Goal: Complete application form

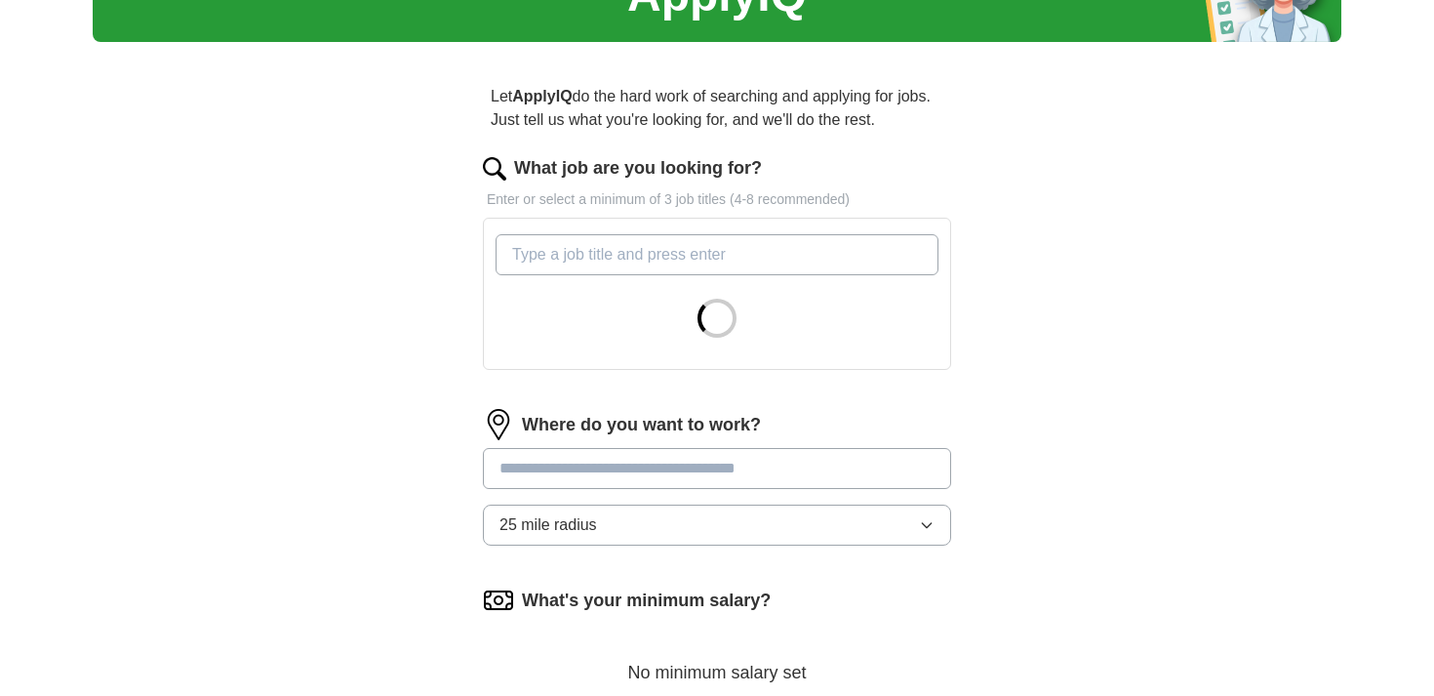
scroll to position [135, 0]
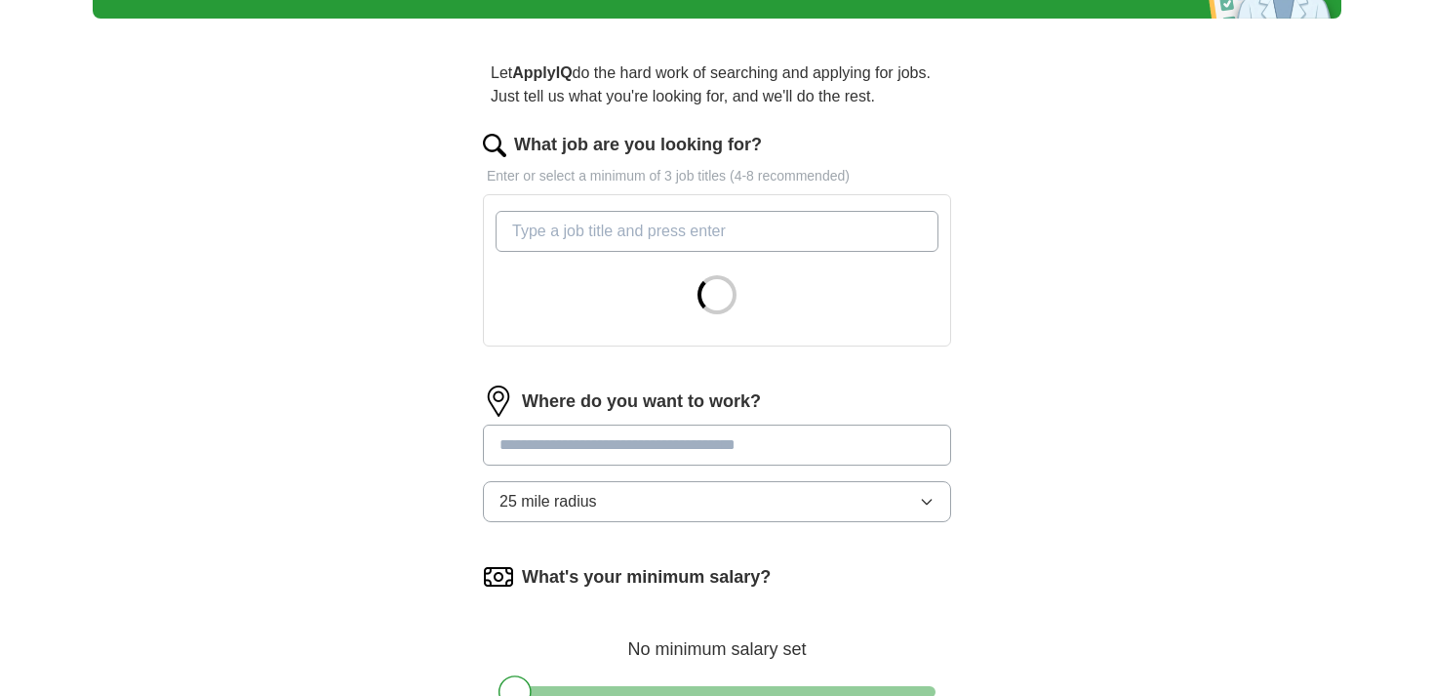
click at [646, 261] on div at bounding box center [717, 295] width 443 height 70
click at [654, 252] on div at bounding box center [717, 270] width 451 height 135
click at [664, 244] on input "What job are you looking for?" at bounding box center [717, 231] width 443 height 41
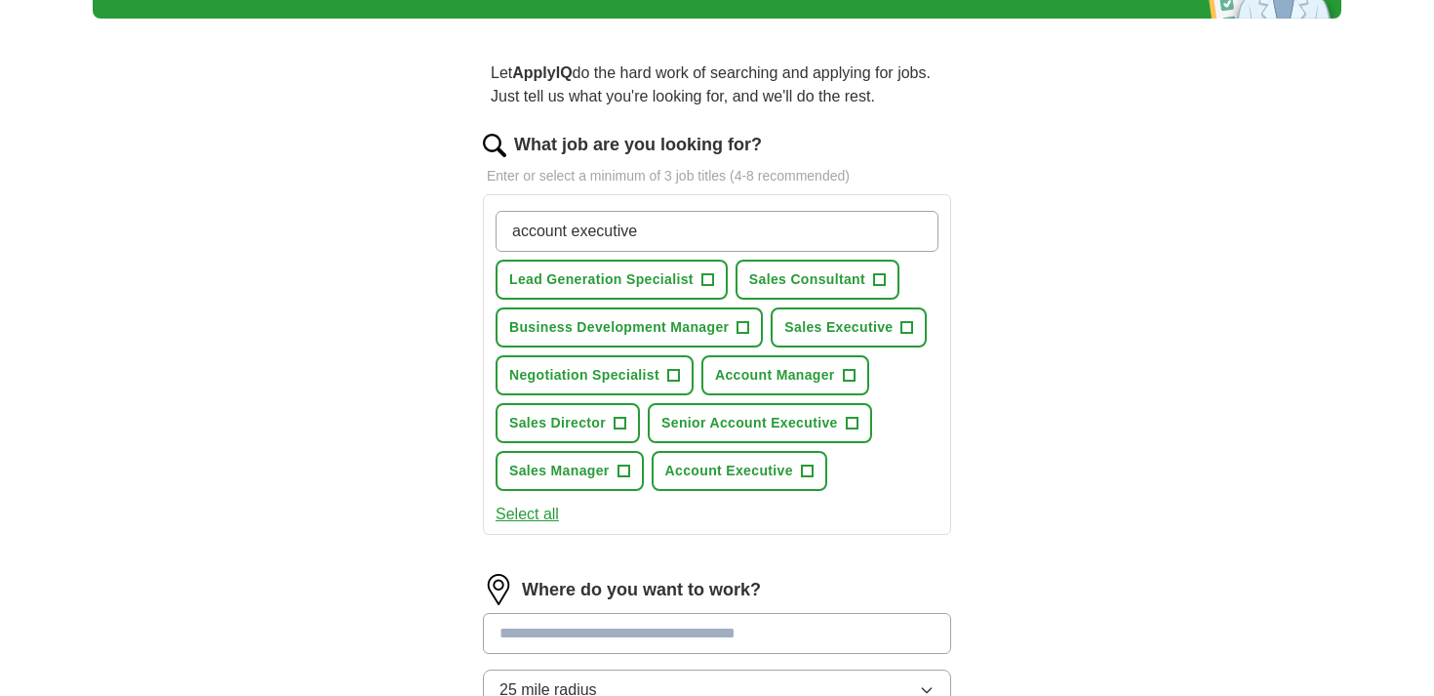
type input "account executive"
click at [758, 477] on span "Account Executive" at bounding box center [729, 471] width 128 height 20
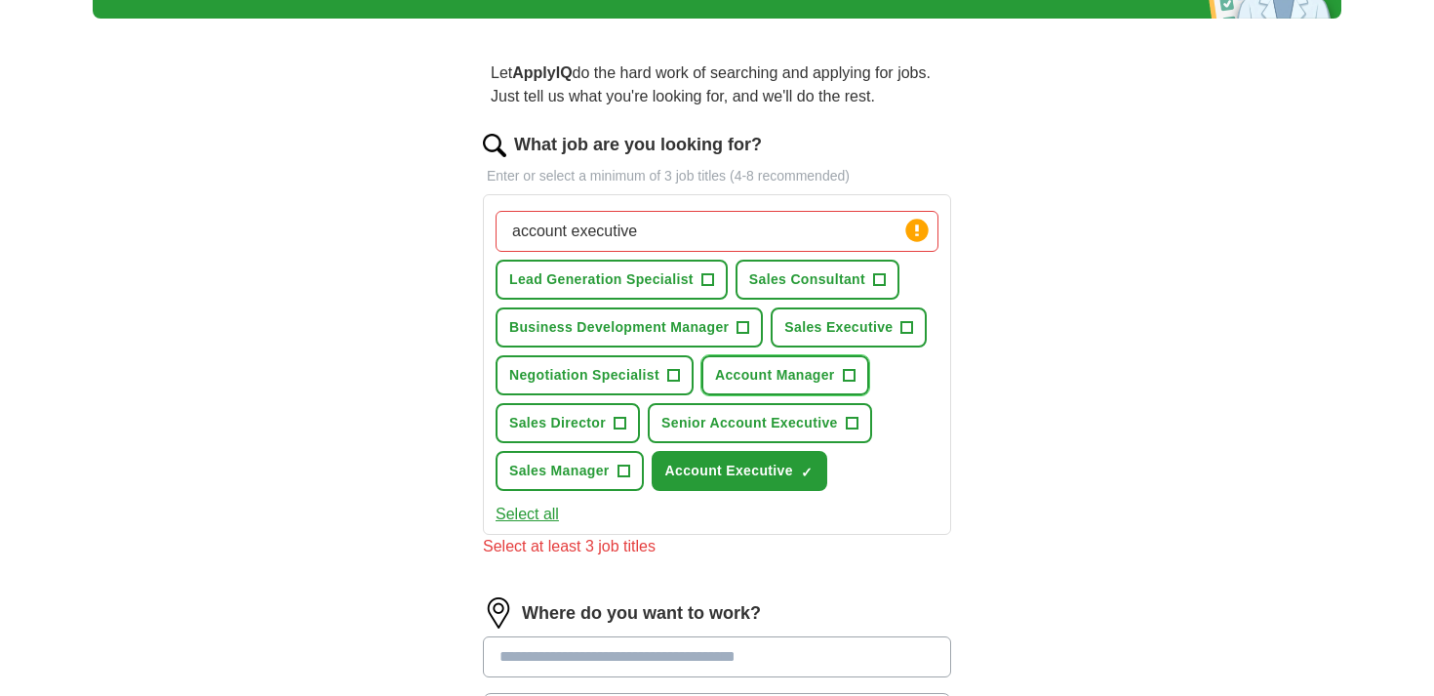
click at [750, 383] on span "Account Manager" at bounding box center [775, 375] width 120 height 20
click at [585, 462] on span "Sales Manager" at bounding box center [559, 471] width 100 height 20
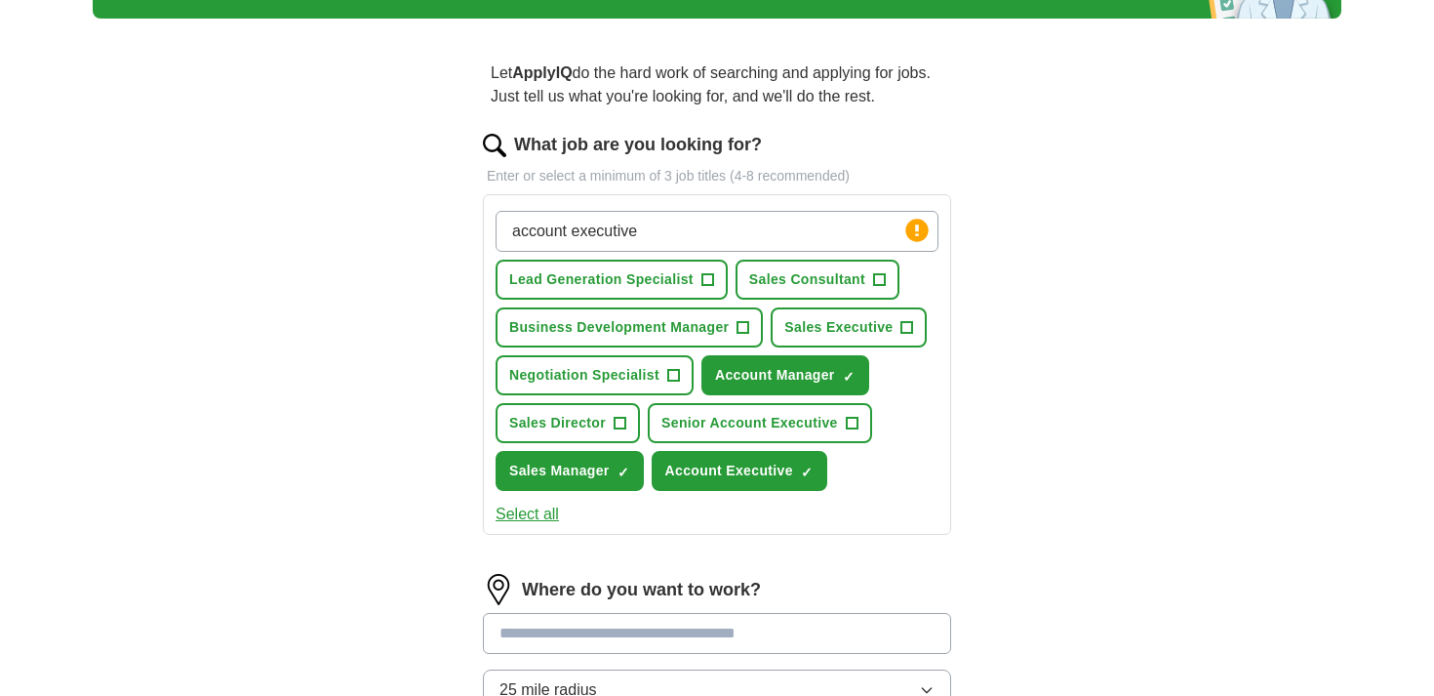
click at [343, 323] on div "ApplyIQ Let ApplyIQ do the hard work of searching and applying for jobs. Just t…" at bounding box center [717, 490] width 1249 height 1130
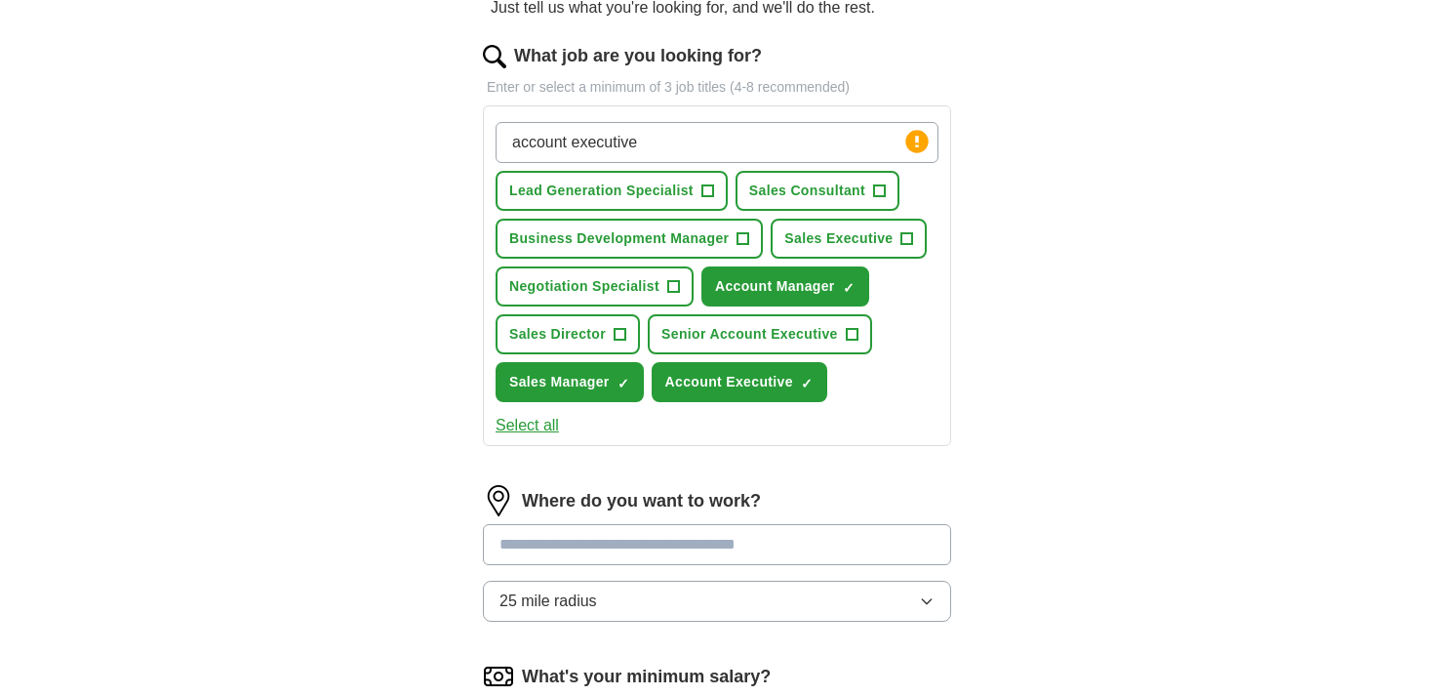
scroll to position [205, 0]
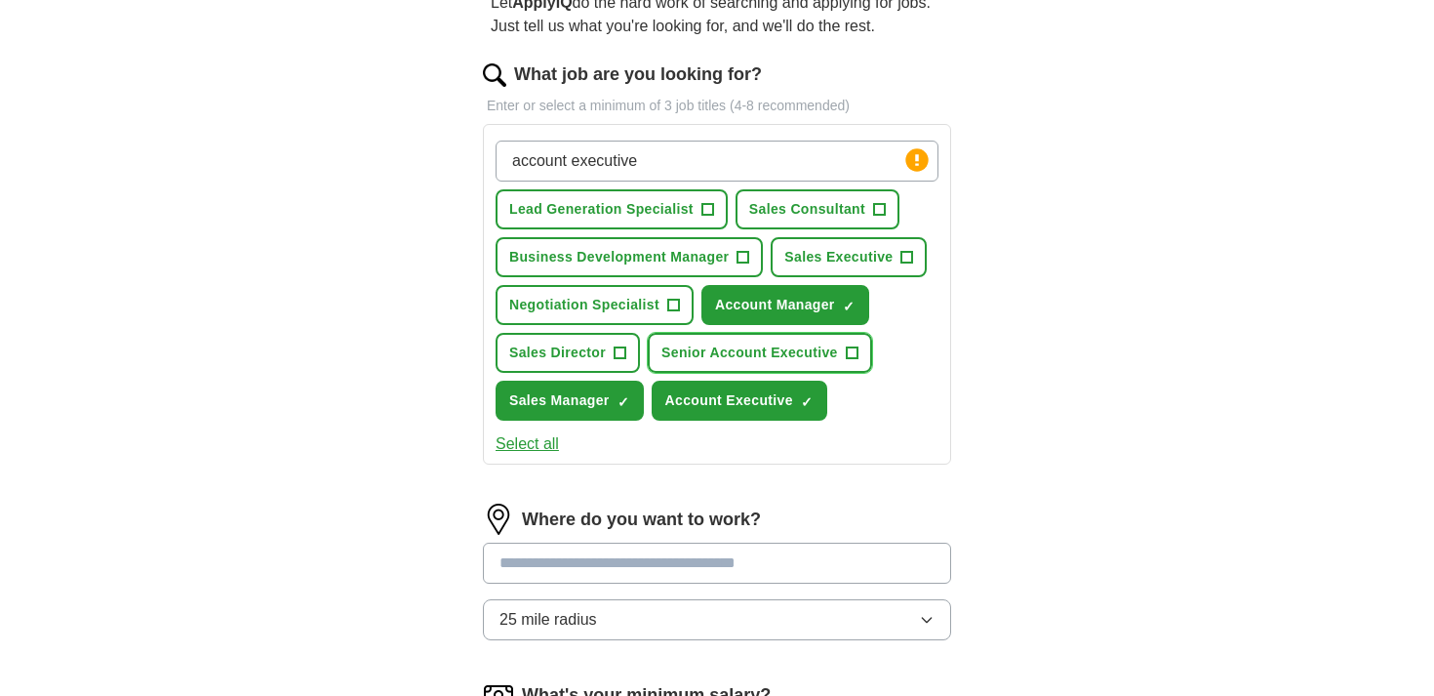
click at [785, 353] on span "Senior Account Executive" at bounding box center [750, 352] width 177 height 20
click at [577, 308] on span "Negotiation Specialist" at bounding box center [584, 305] width 150 height 20
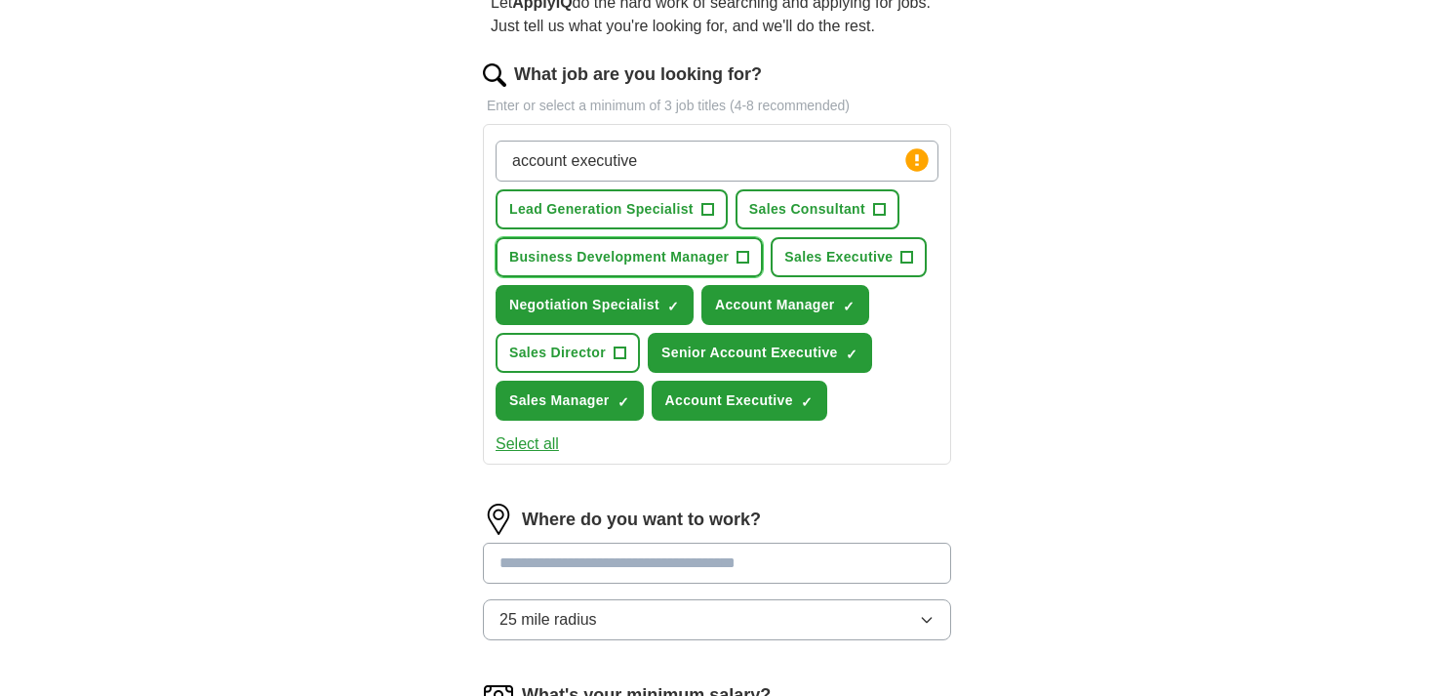
click at [553, 249] on span "Business Development Manager" at bounding box center [619, 257] width 220 height 20
click at [386, 305] on div "ApplyIQ Let ApplyIQ do the hard work of searching and applying for jobs. Just t…" at bounding box center [717, 420] width 1249 height 1130
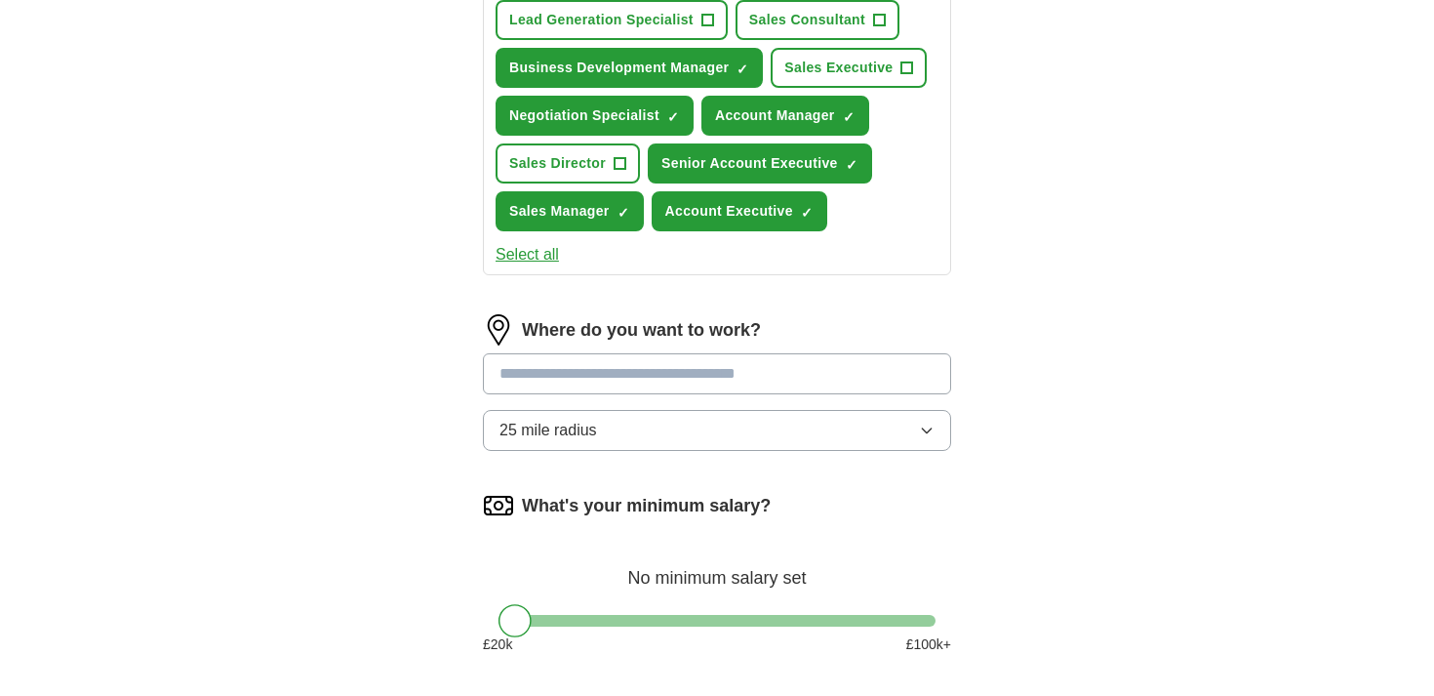
scroll to position [408, 0]
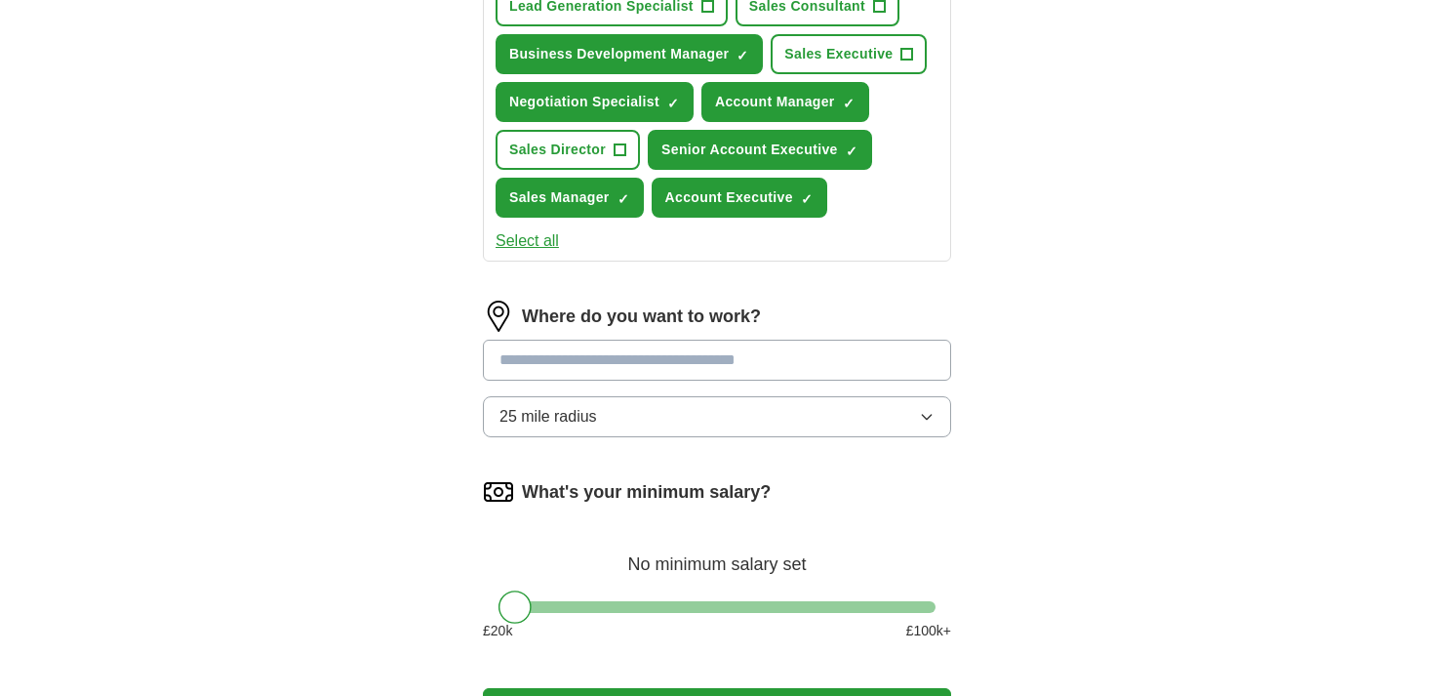
click at [697, 367] on input at bounding box center [717, 360] width 468 height 41
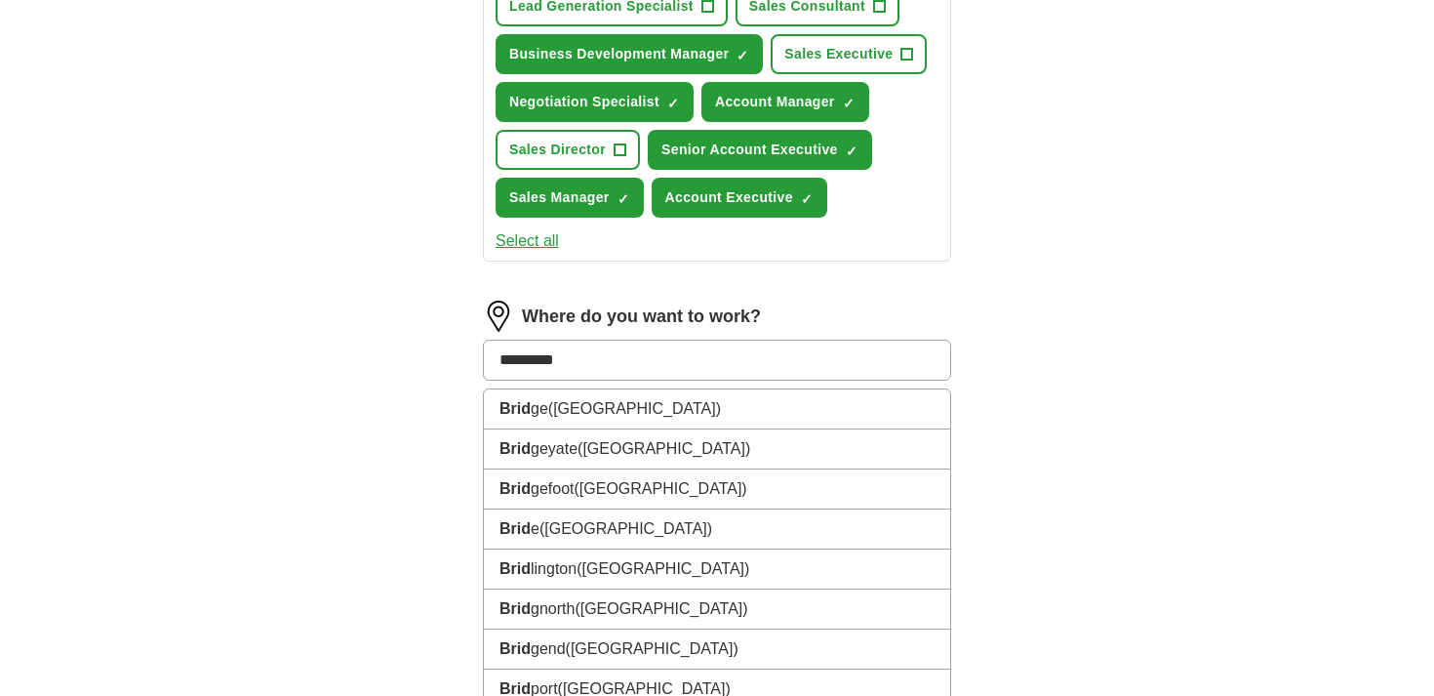
type input "**********"
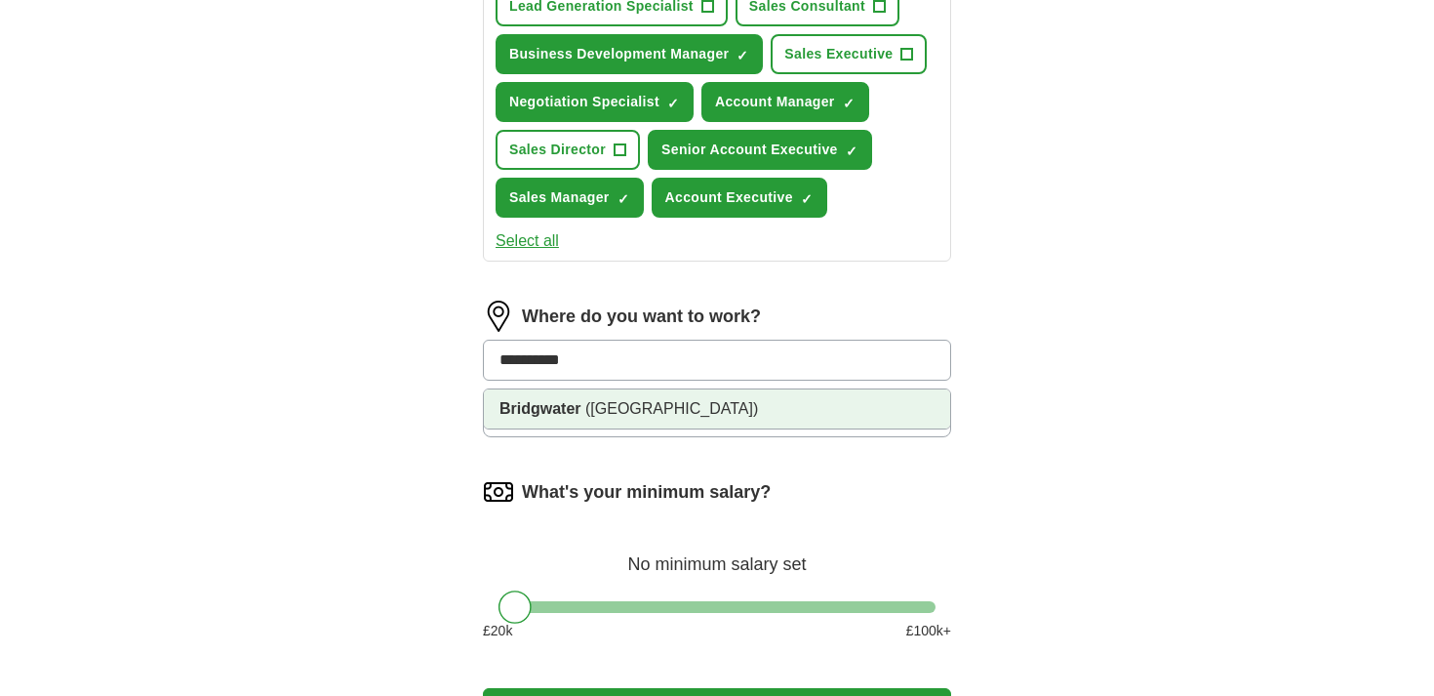
click at [666, 421] on li "Bridgwater ([GEOGRAPHIC_DATA])" at bounding box center [717, 408] width 466 height 39
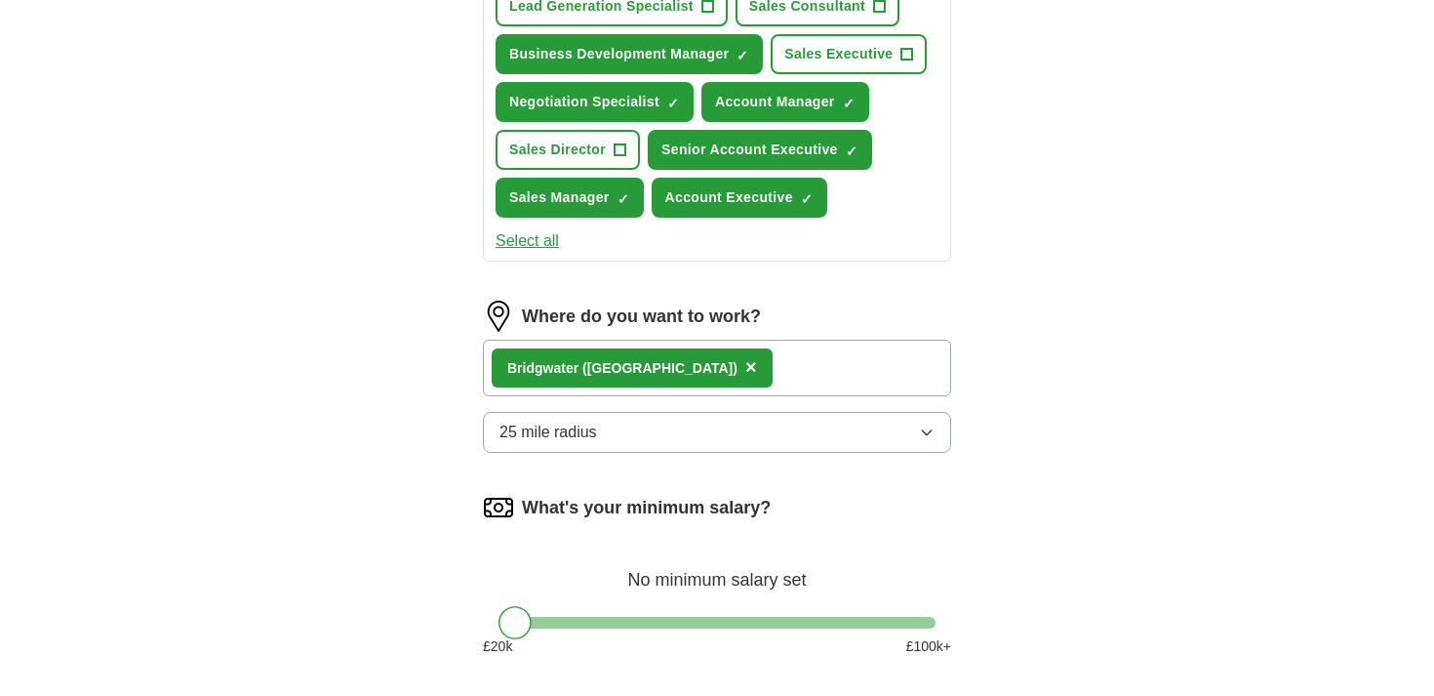
click at [652, 425] on button "25 mile radius" at bounding box center [717, 432] width 468 height 41
click at [421, 447] on div "Let ApplyIQ do the hard work of searching and applying for jobs. Just tell us w…" at bounding box center [717, 279] width 624 height 1036
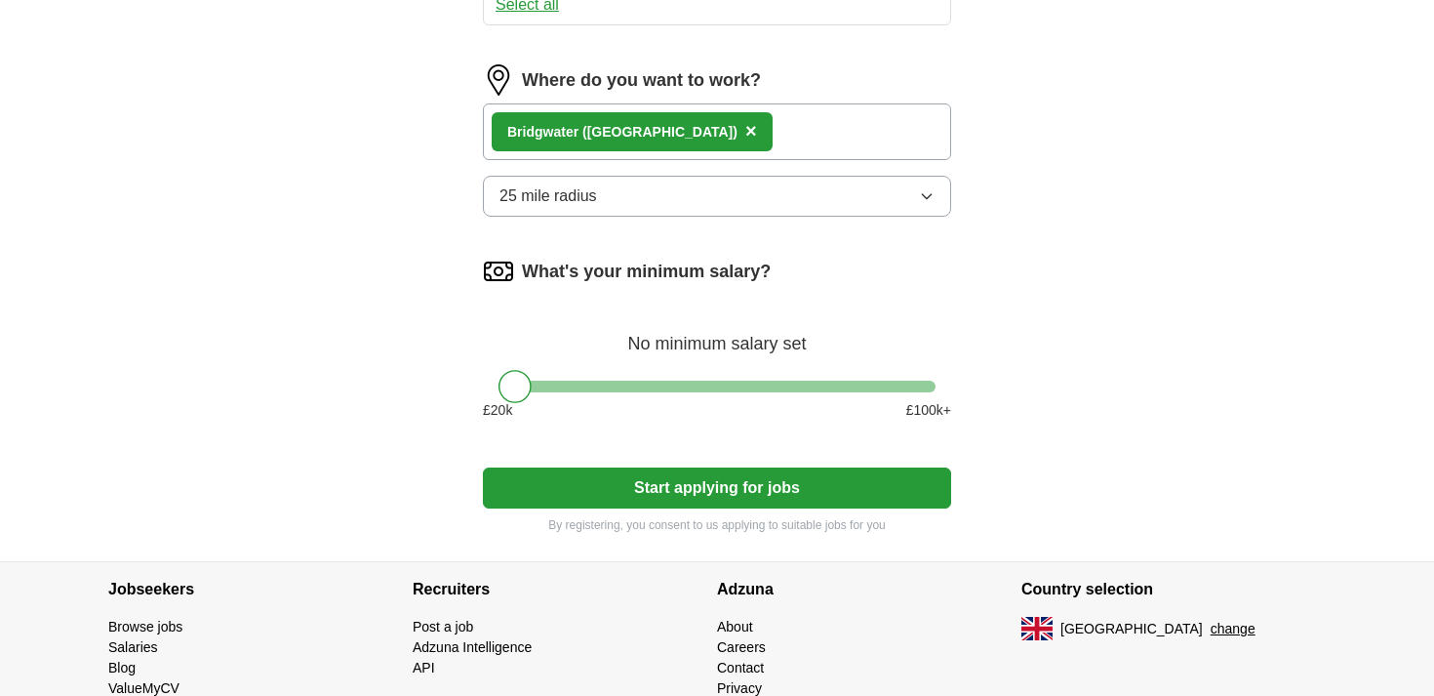
scroll to position [648, 0]
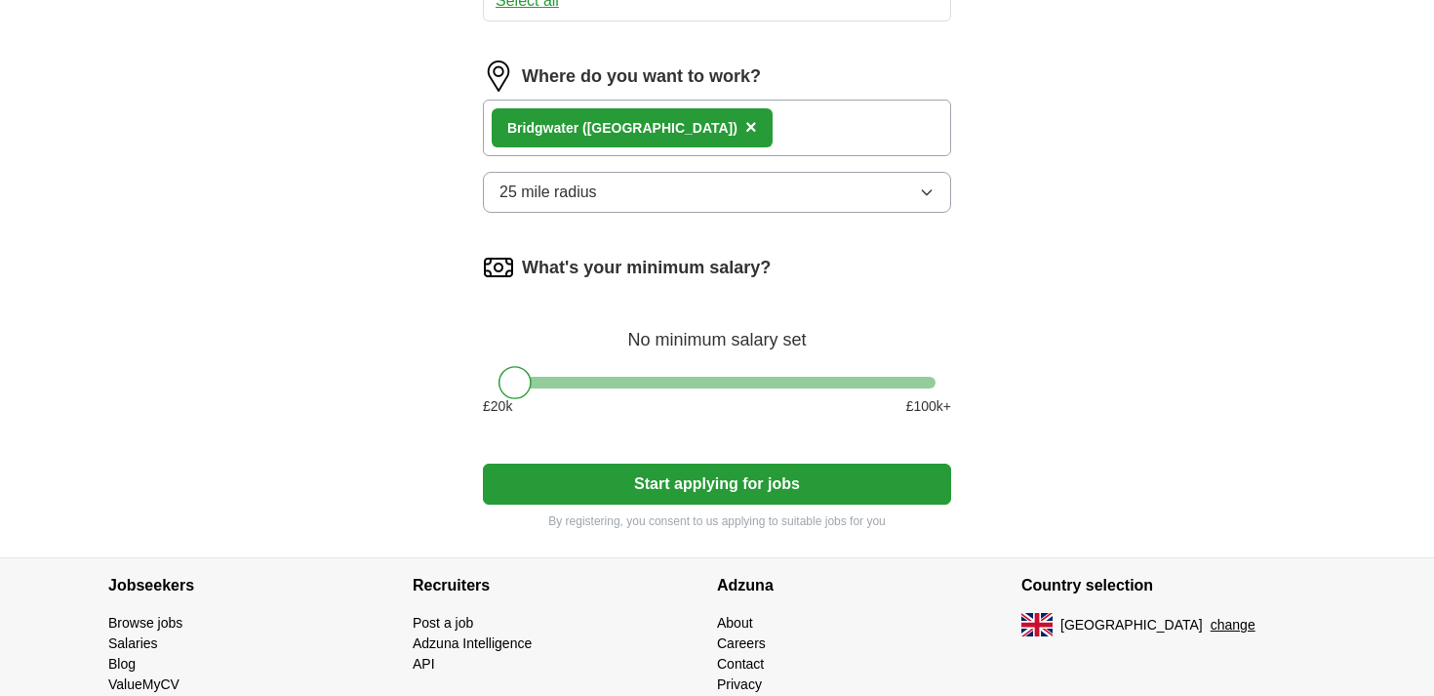
click at [570, 498] on button "Start applying for jobs" at bounding box center [717, 483] width 468 height 41
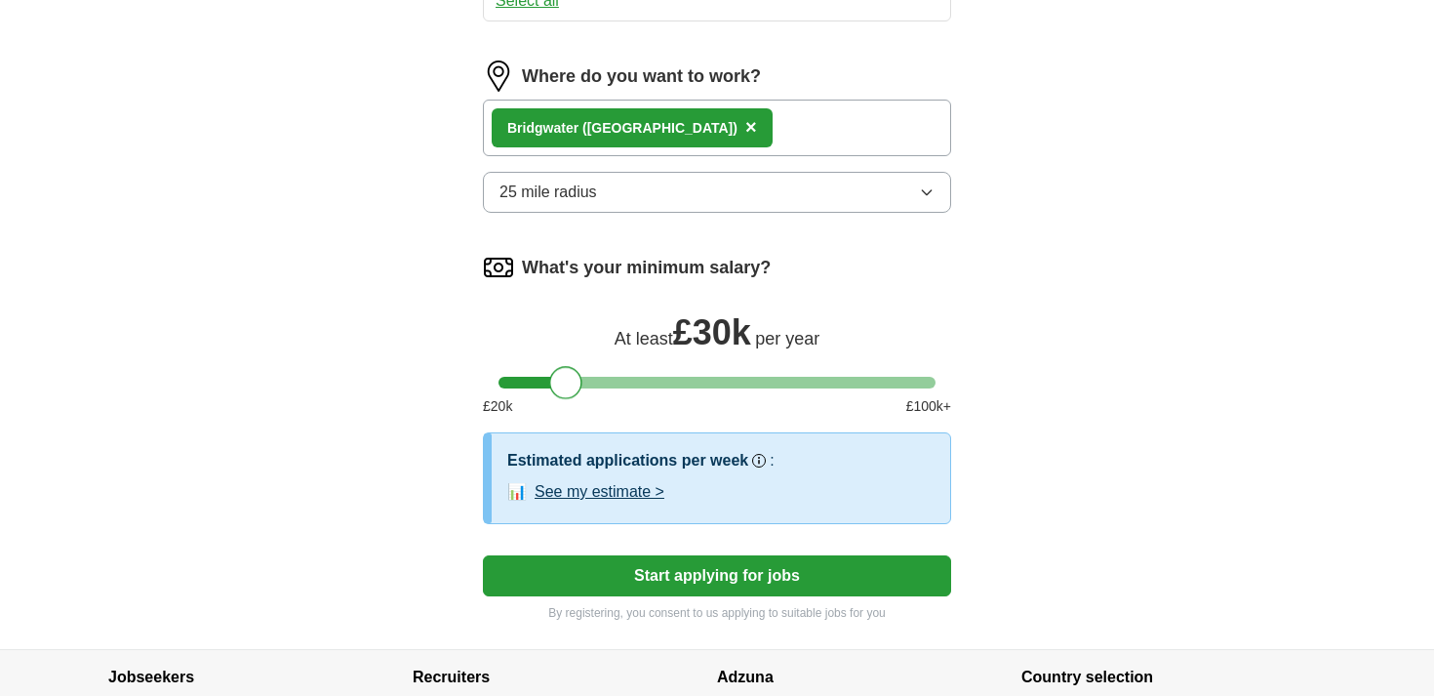
drag, startPoint x: 521, startPoint y: 377, endPoint x: 571, endPoint y: 377, distance: 49.8
click at [571, 377] on div at bounding box center [565, 382] width 33 height 33
click at [718, 589] on button "Start applying for jobs" at bounding box center [717, 575] width 468 height 41
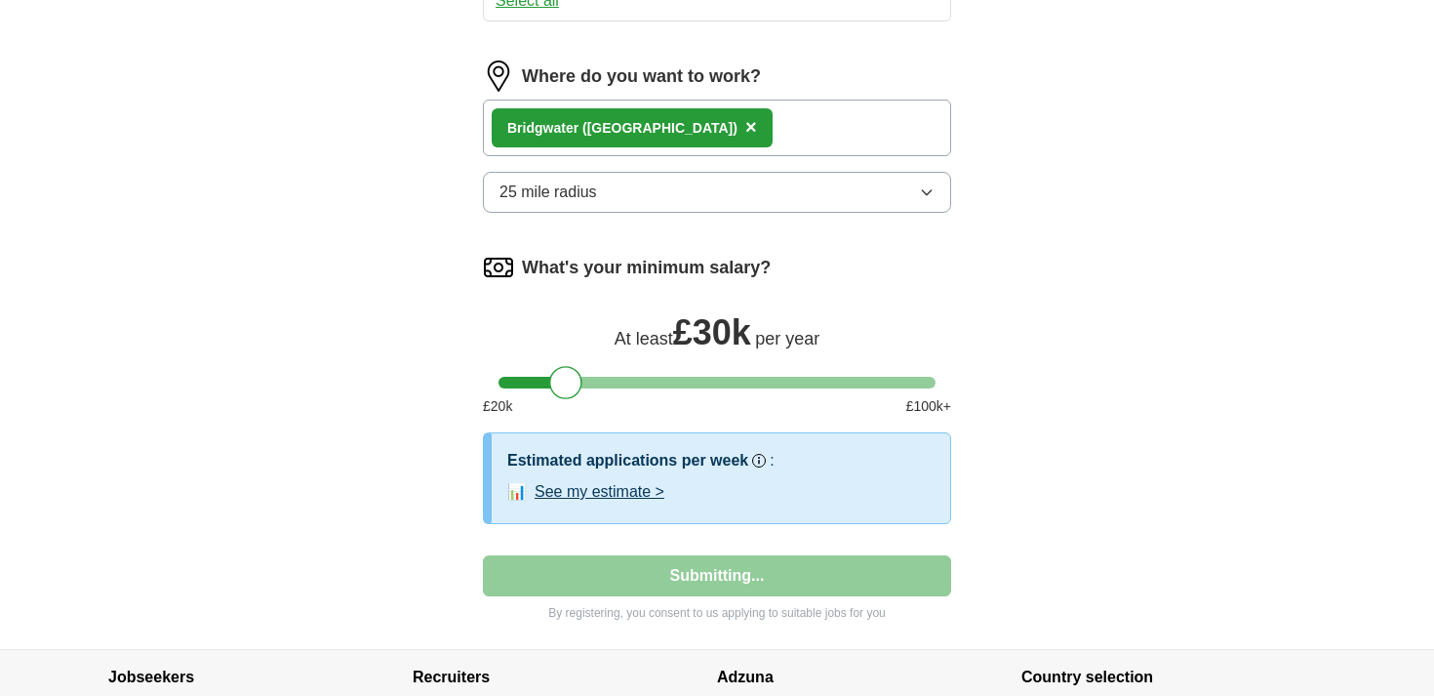
select select "**"
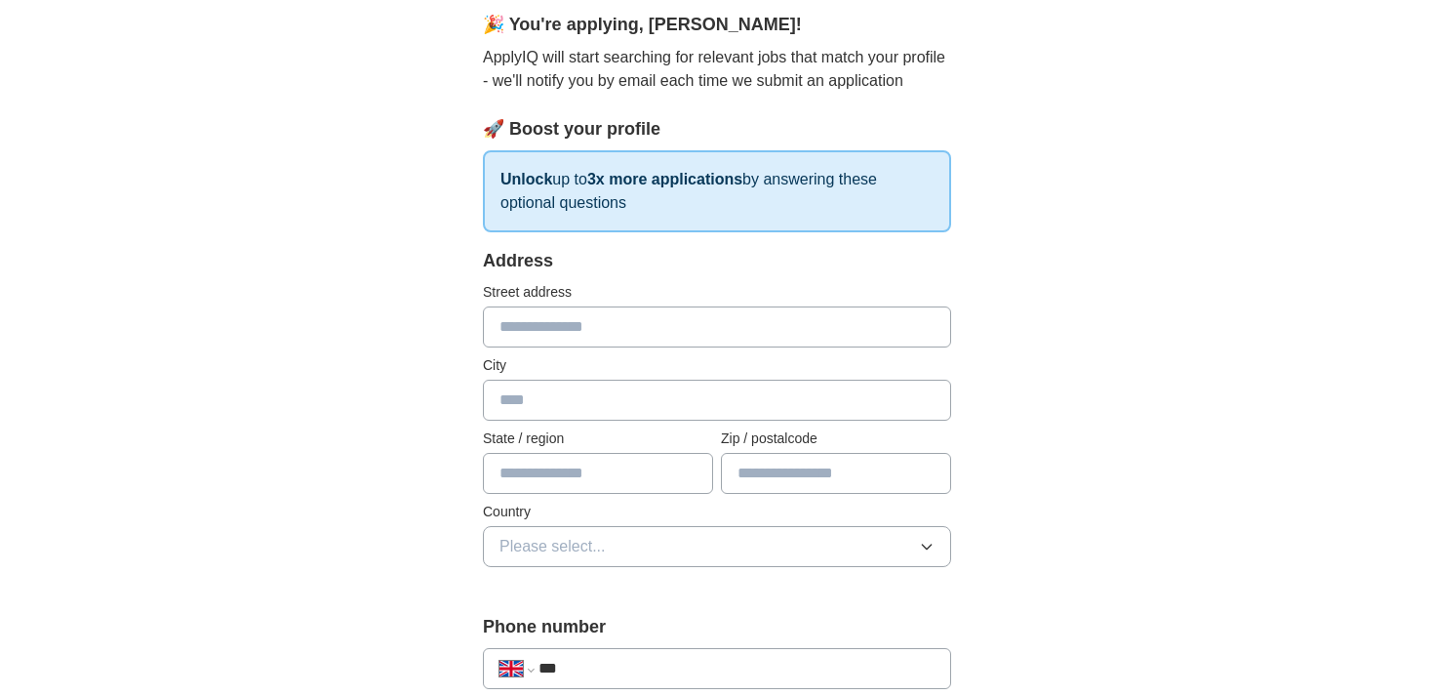
scroll to position [195, 0]
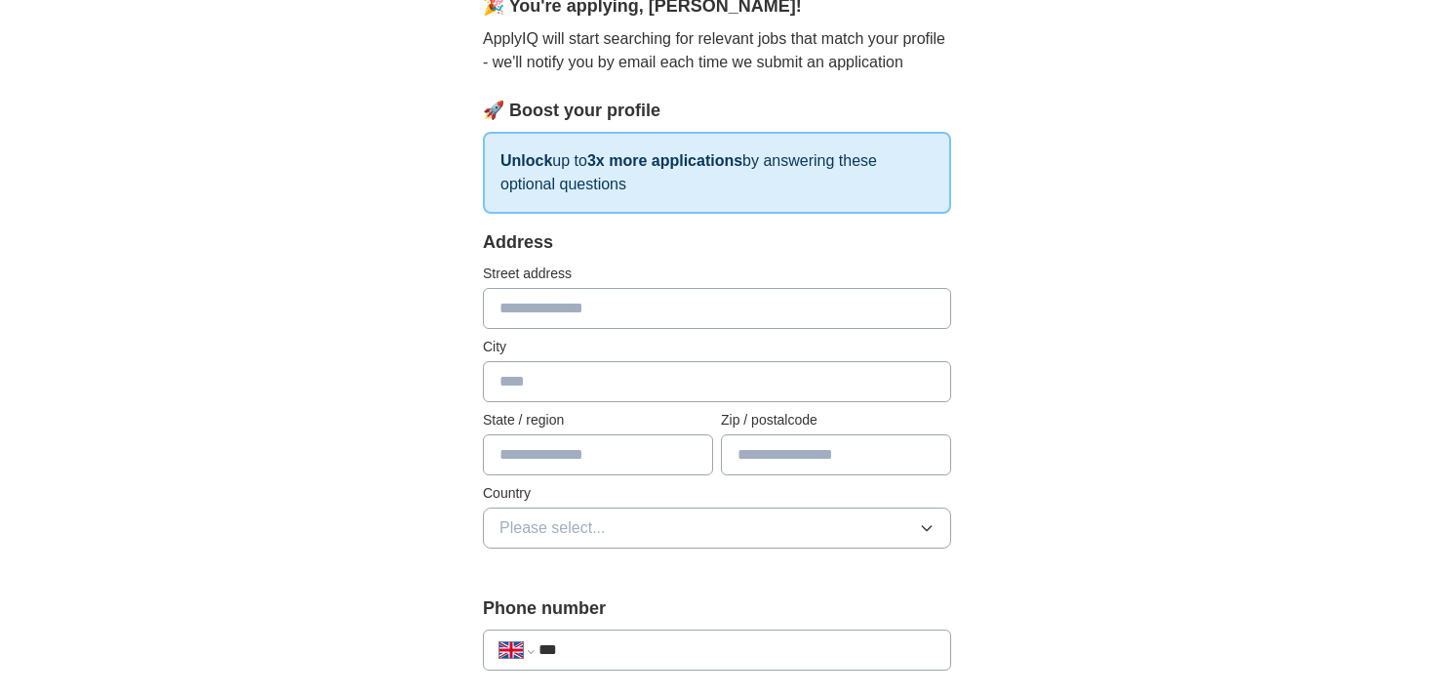
click at [710, 312] on input "text" at bounding box center [717, 308] width 468 height 41
type input "**********"
type input "*******"
click at [565, 520] on span "Please select..." at bounding box center [553, 527] width 106 height 23
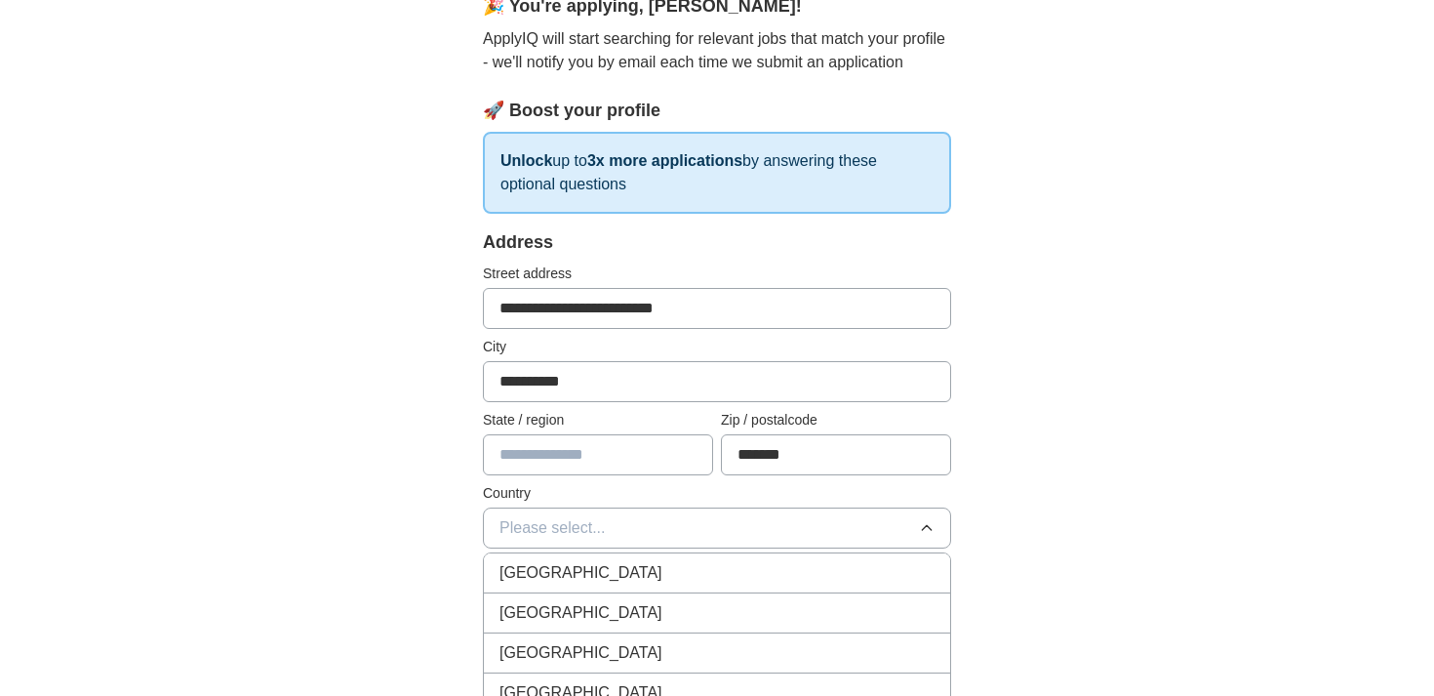
click at [561, 567] on span "[GEOGRAPHIC_DATA]" at bounding box center [581, 572] width 163 height 23
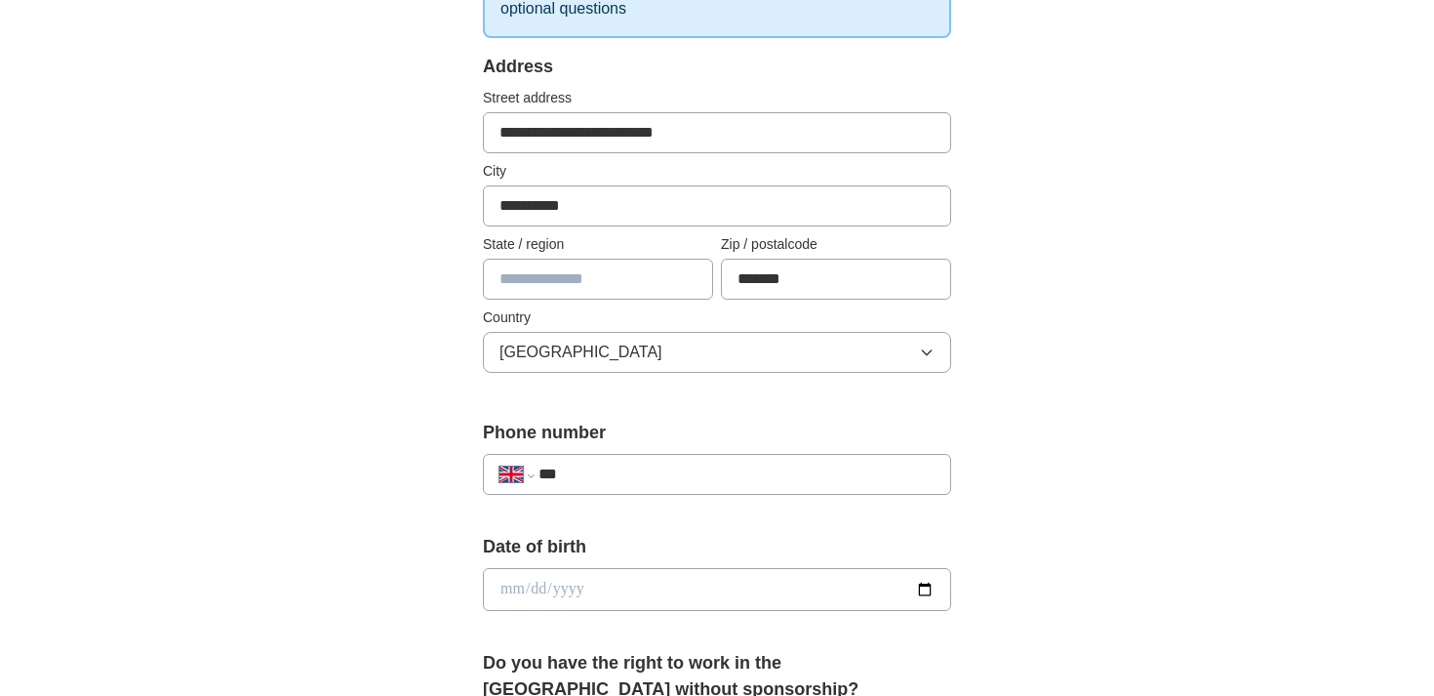
scroll to position [394, 0]
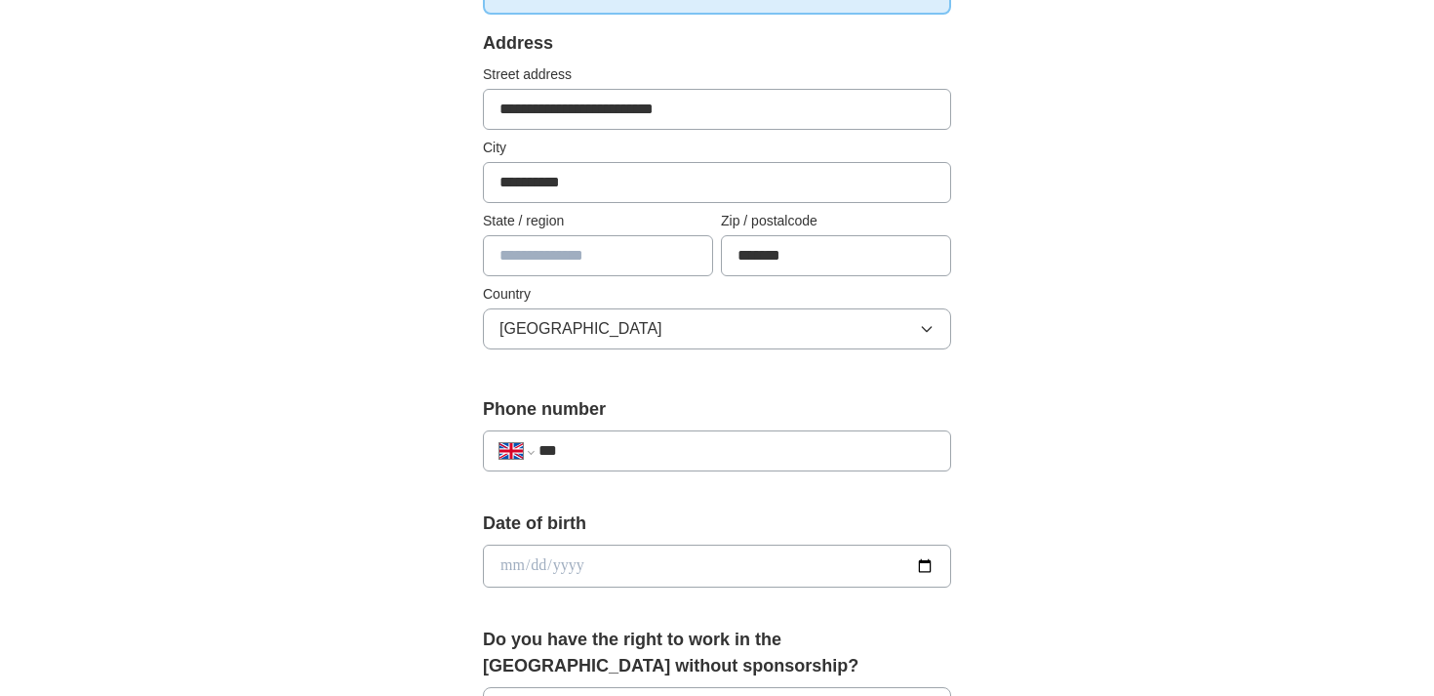
click at [655, 438] on div "**********" at bounding box center [717, 450] width 468 height 41
click at [648, 449] on input "***" at bounding box center [737, 450] width 396 height 23
type input "**********"
type input "********"
click at [573, 570] on input "date" at bounding box center [717, 565] width 468 height 43
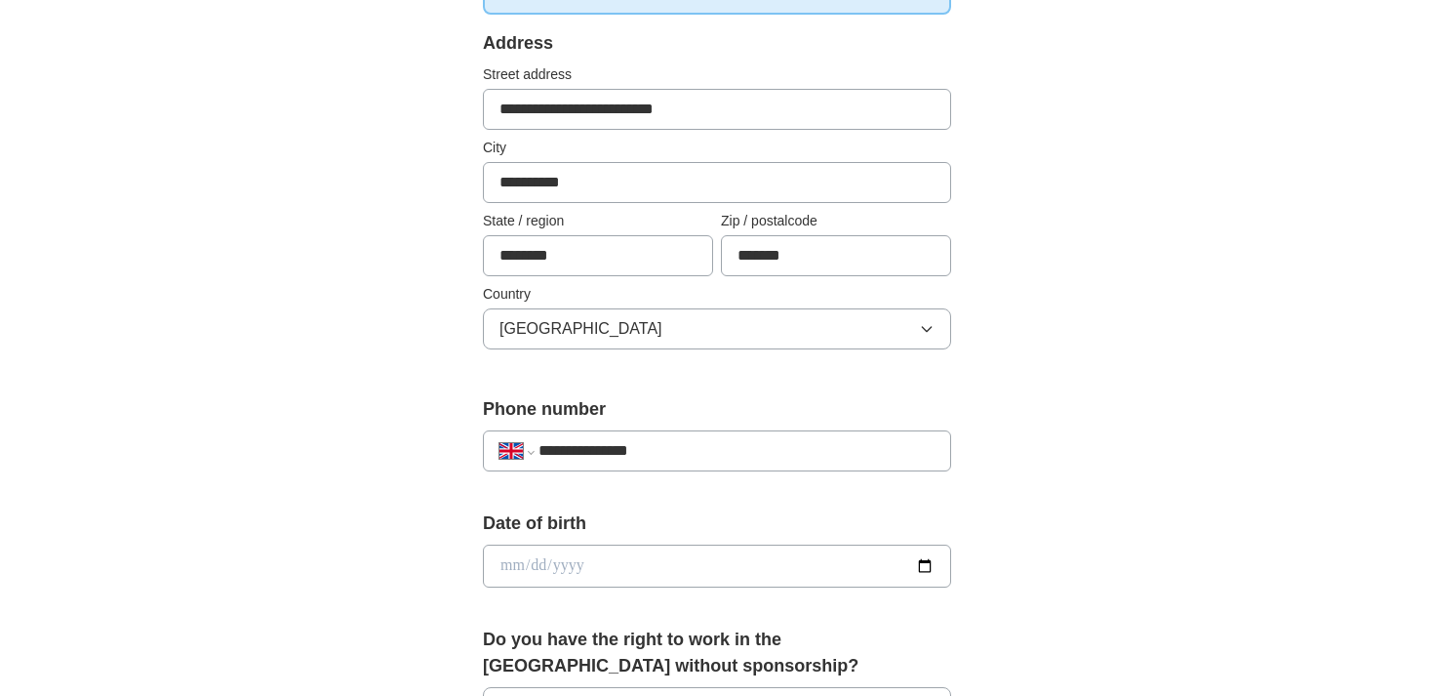
click at [512, 559] on input "date" at bounding box center [717, 565] width 468 height 43
type input "**********"
click at [364, 489] on div "**********" at bounding box center [717, 540] width 1249 height 1750
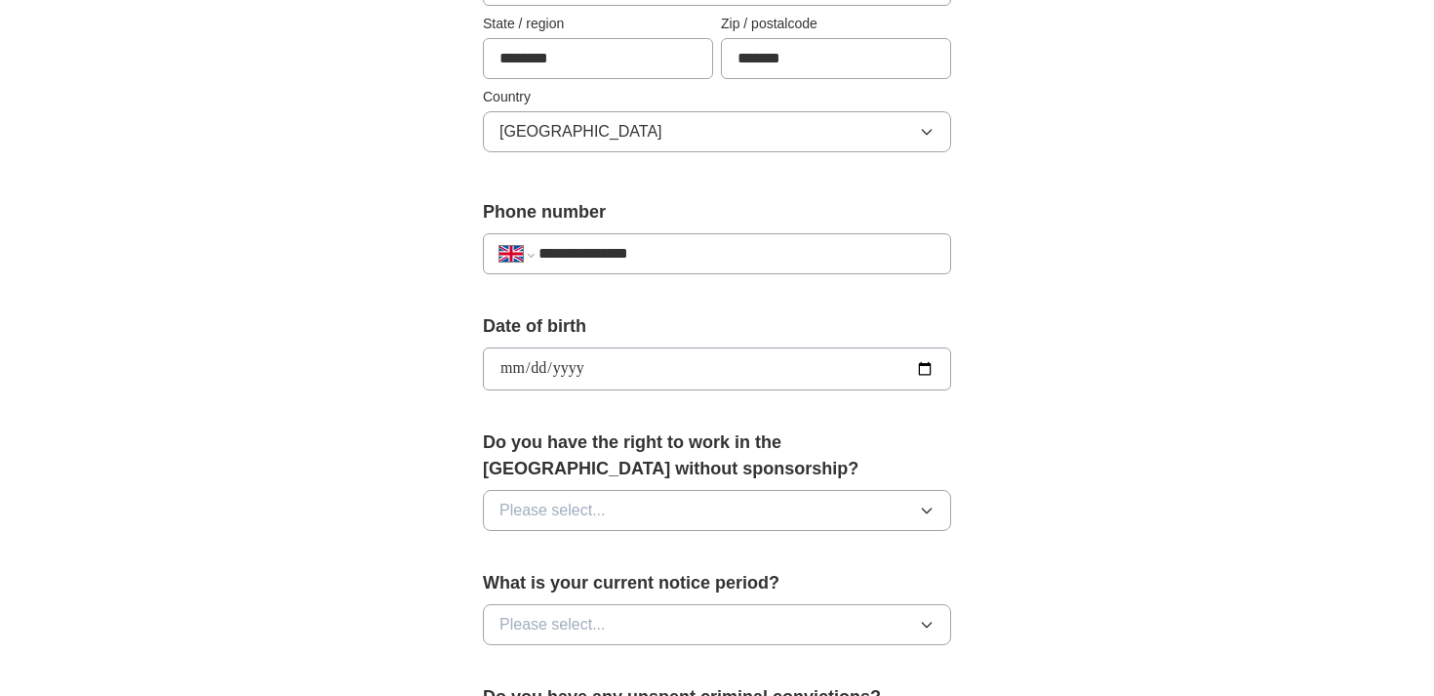
scroll to position [653, 0]
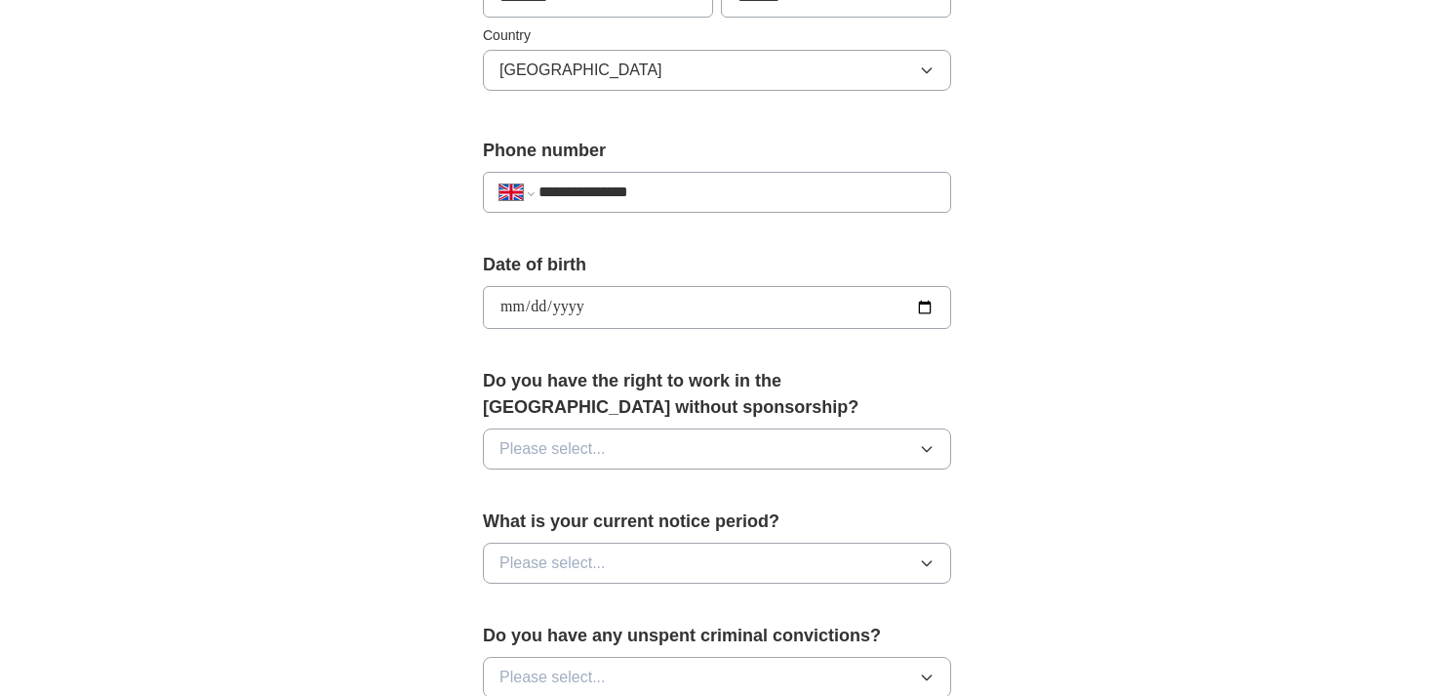
click at [560, 438] on span "Please select..." at bounding box center [553, 448] width 106 height 23
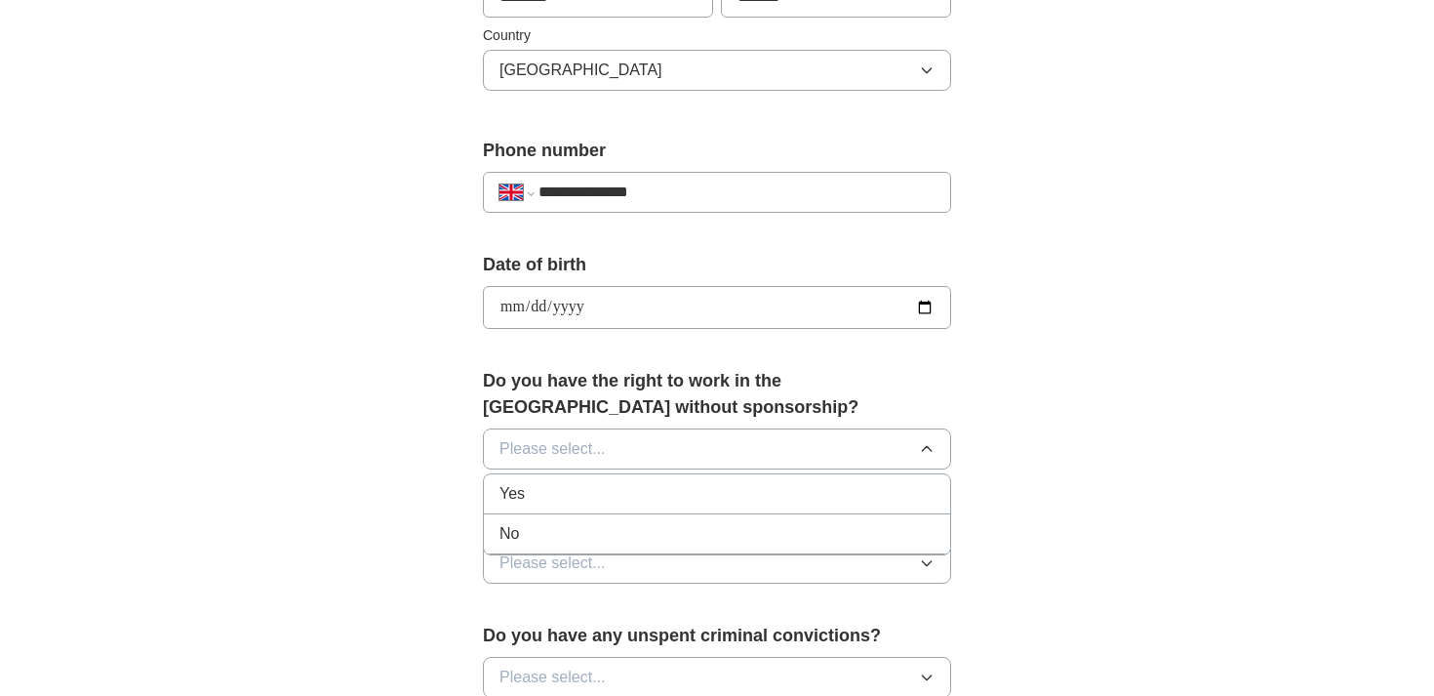
click at [519, 501] on span "Yes" at bounding box center [512, 493] width 25 height 23
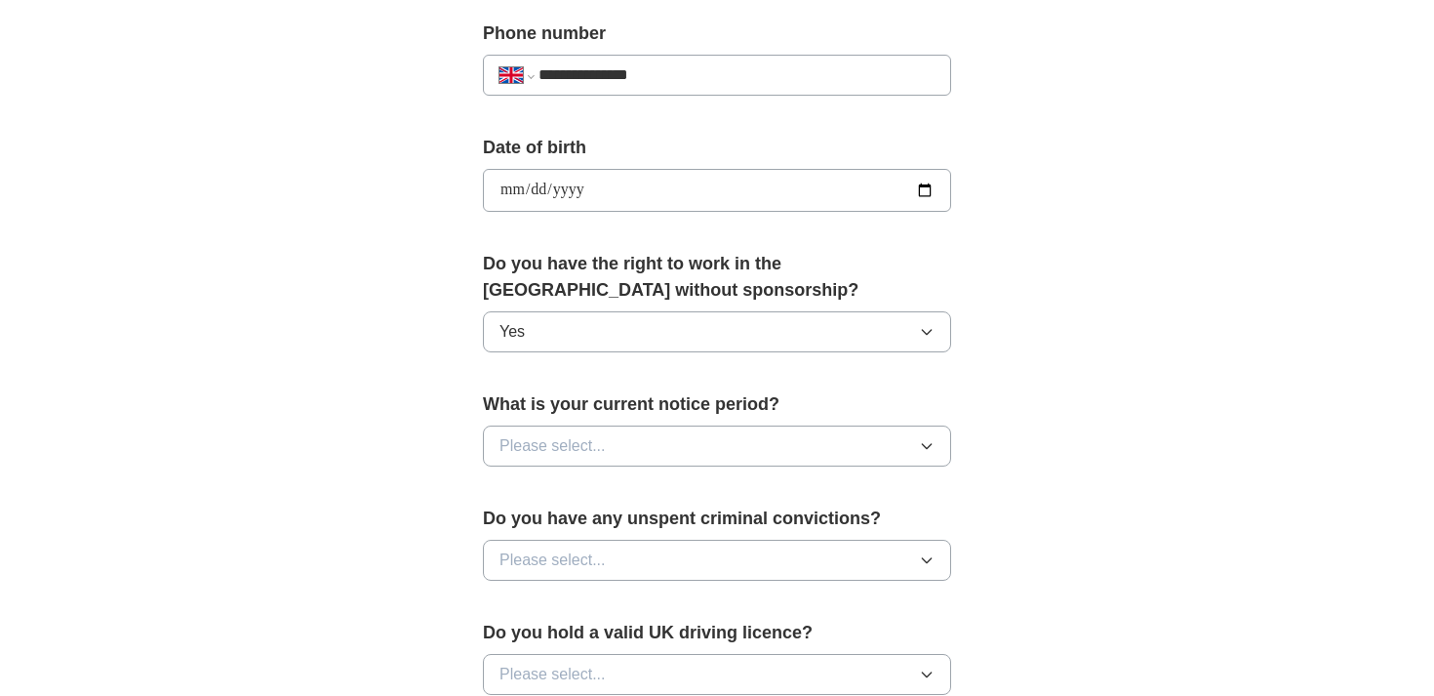
scroll to position [780, 0]
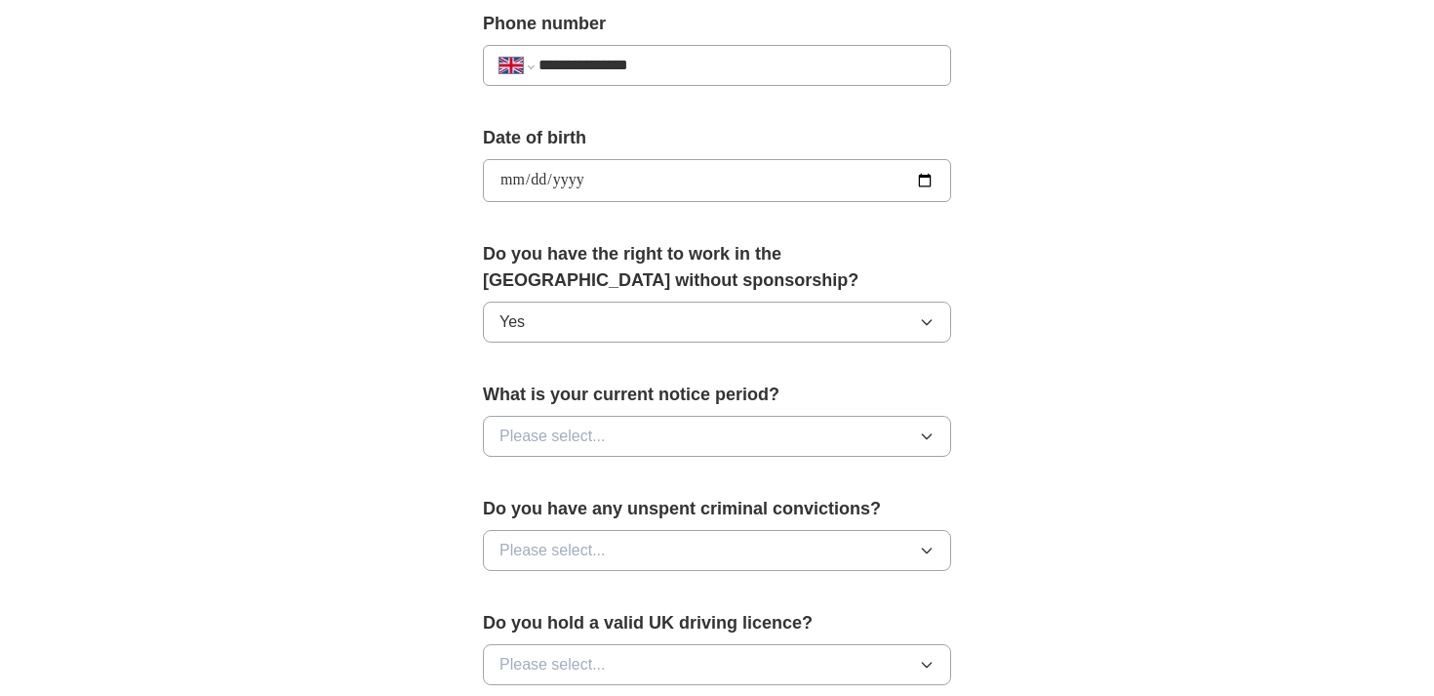
click at [577, 405] on label "What is your current notice period?" at bounding box center [717, 394] width 468 height 26
click at [559, 440] on span "Please select..." at bounding box center [553, 435] width 106 height 23
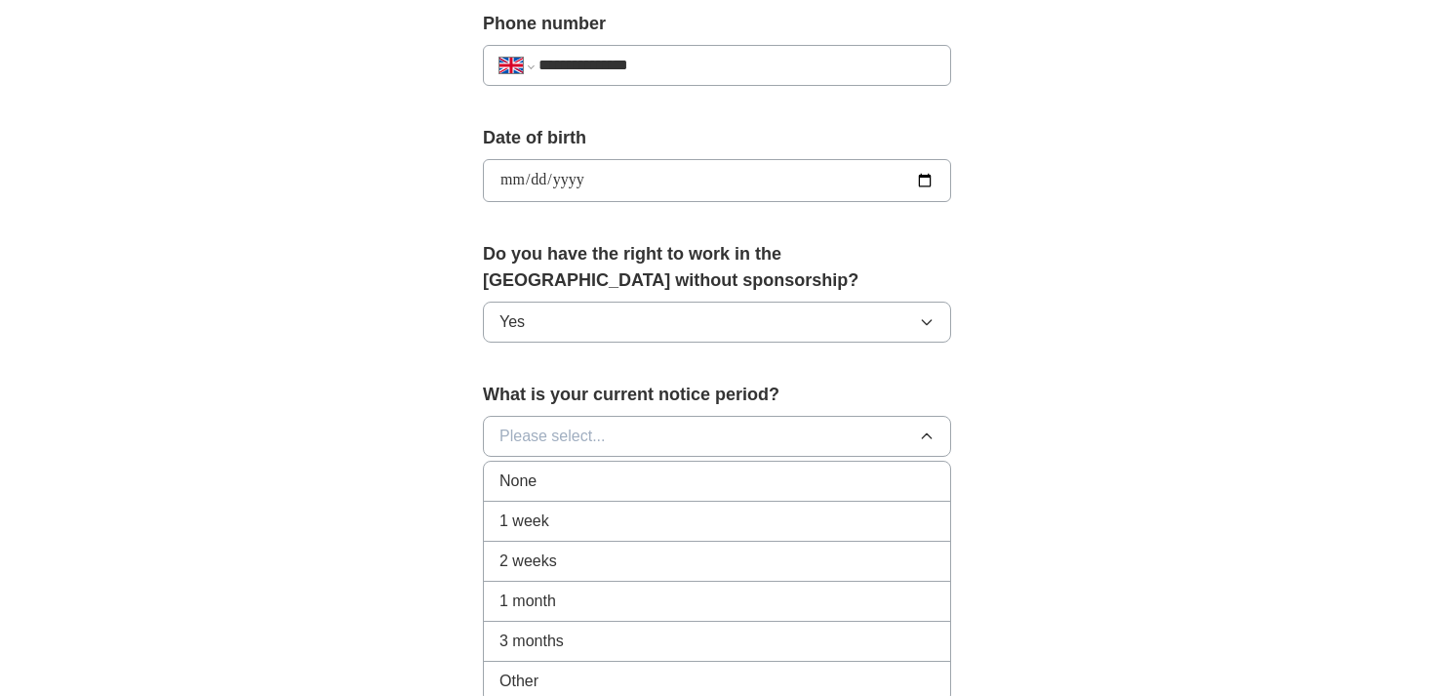
click at [577, 485] on div "None" at bounding box center [717, 480] width 435 height 23
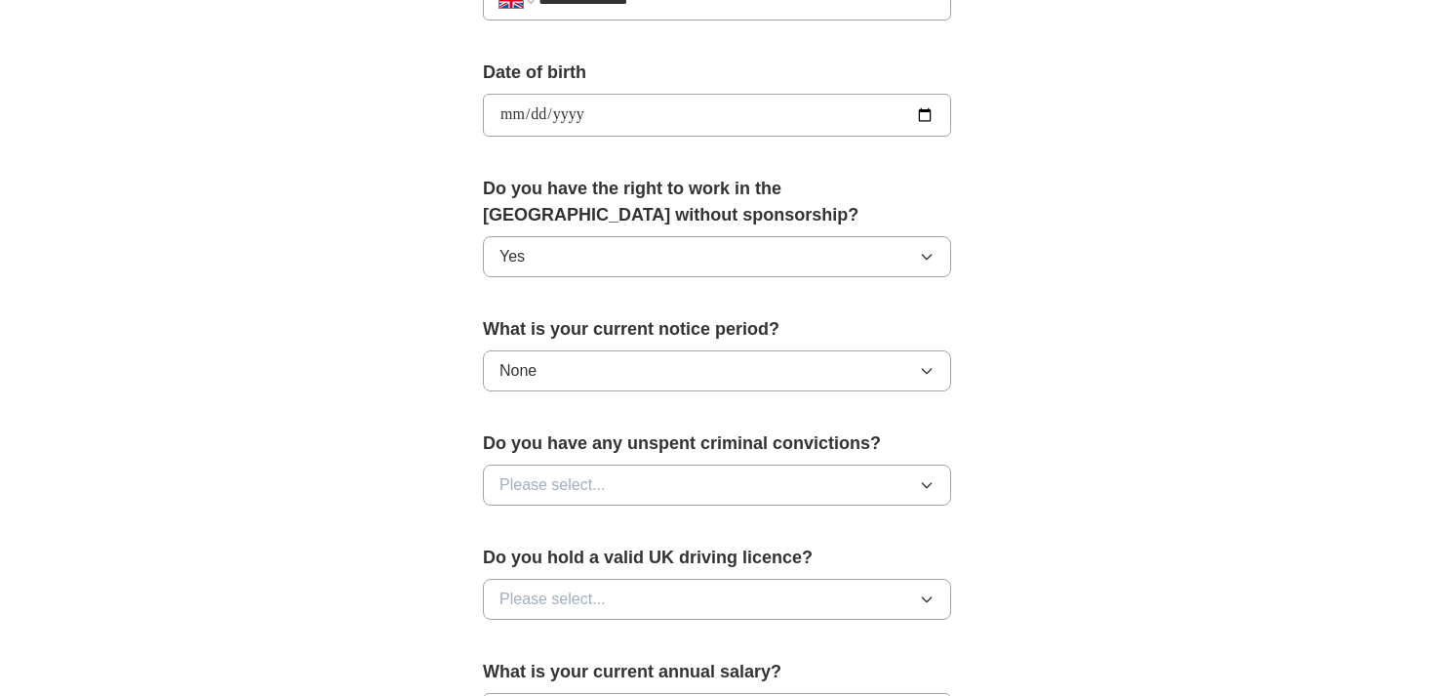
scroll to position [968, 0]
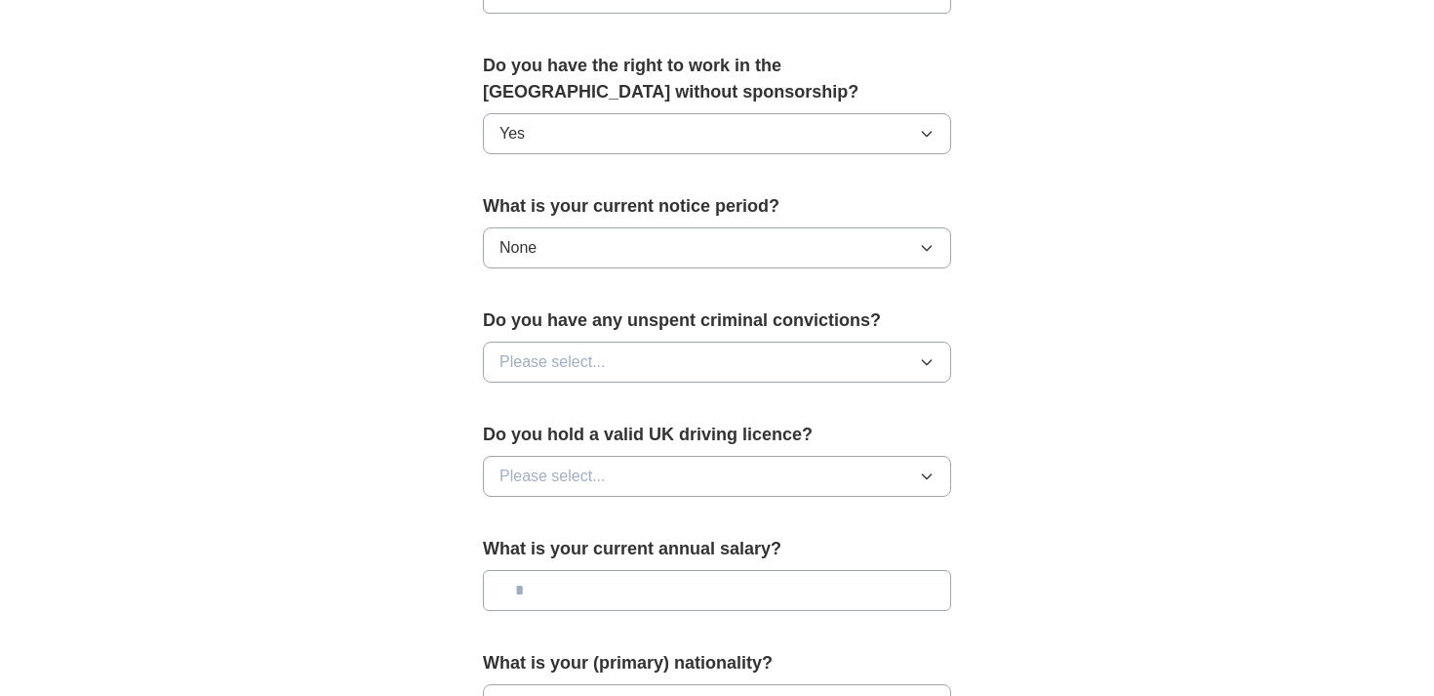
click at [512, 359] on span "Please select..." at bounding box center [553, 361] width 106 height 23
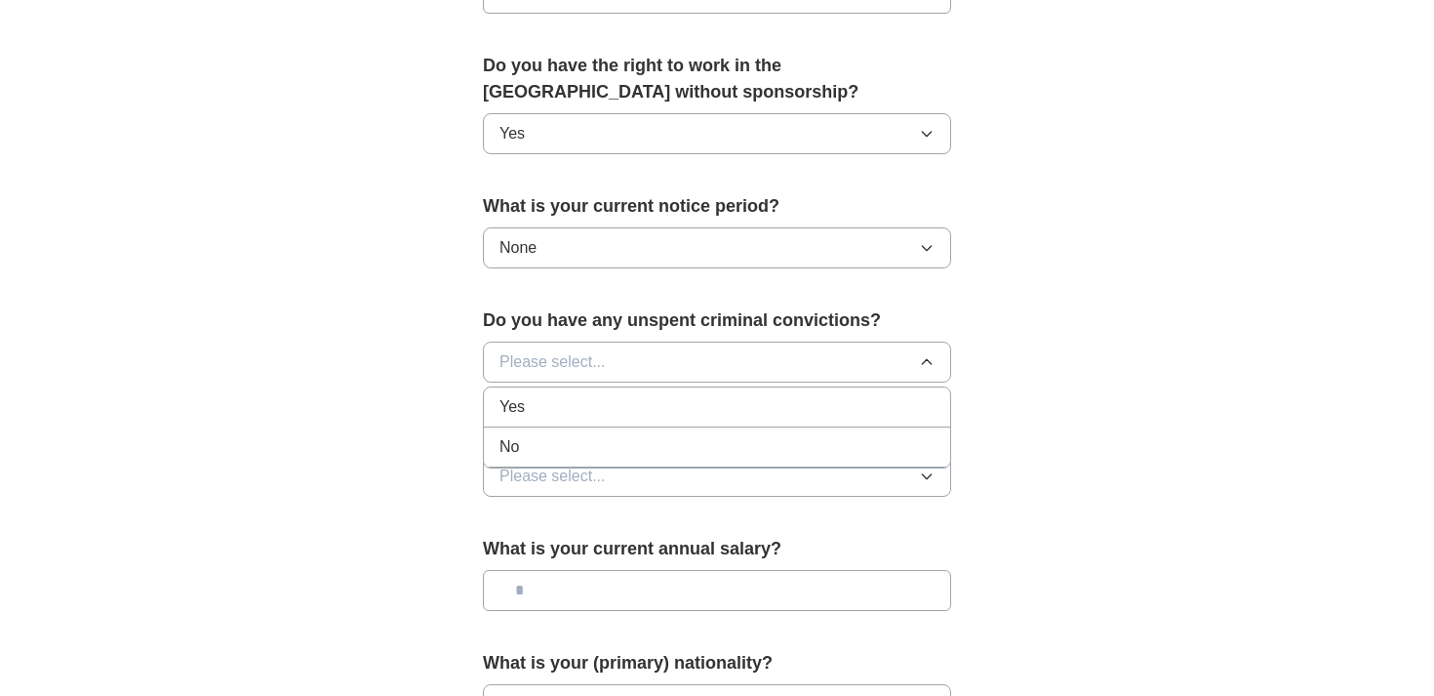
click at [541, 458] on div "No" at bounding box center [717, 446] width 435 height 23
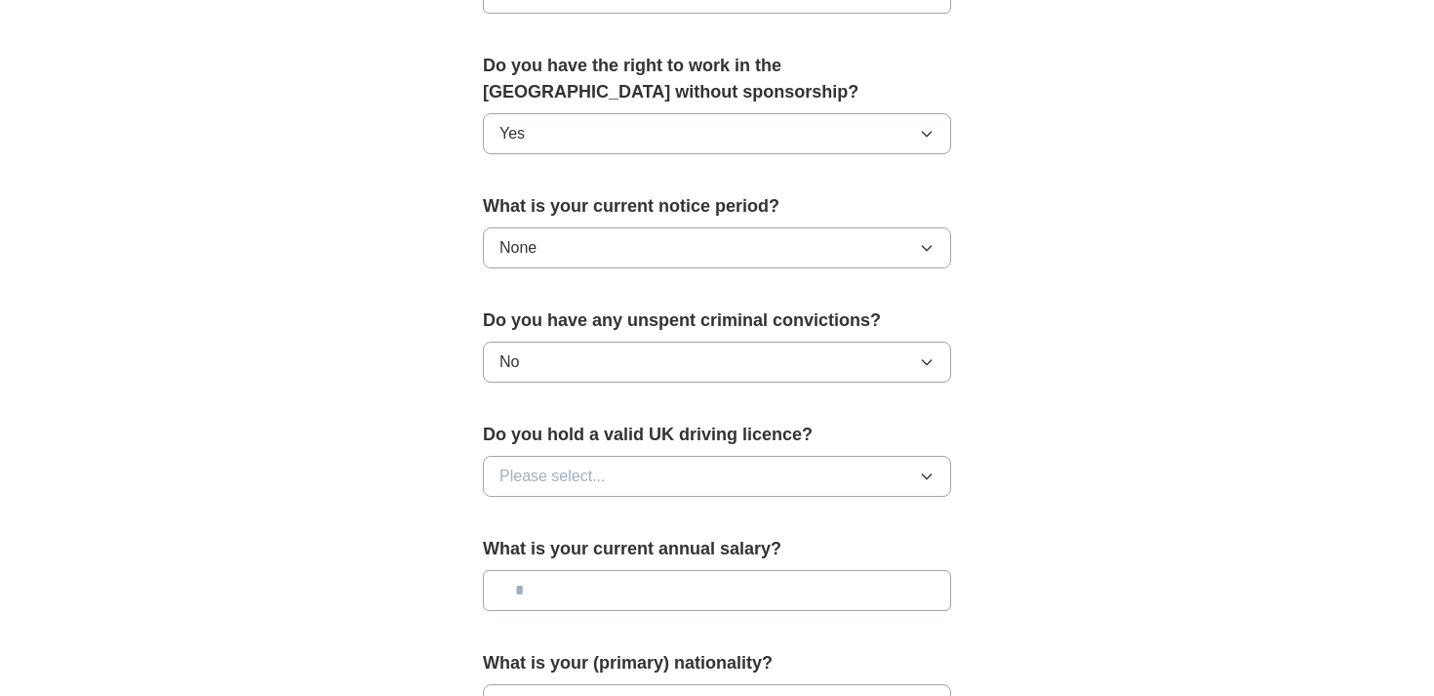
click at [564, 484] on span "Please select..." at bounding box center [553, 475] width 106 height 23
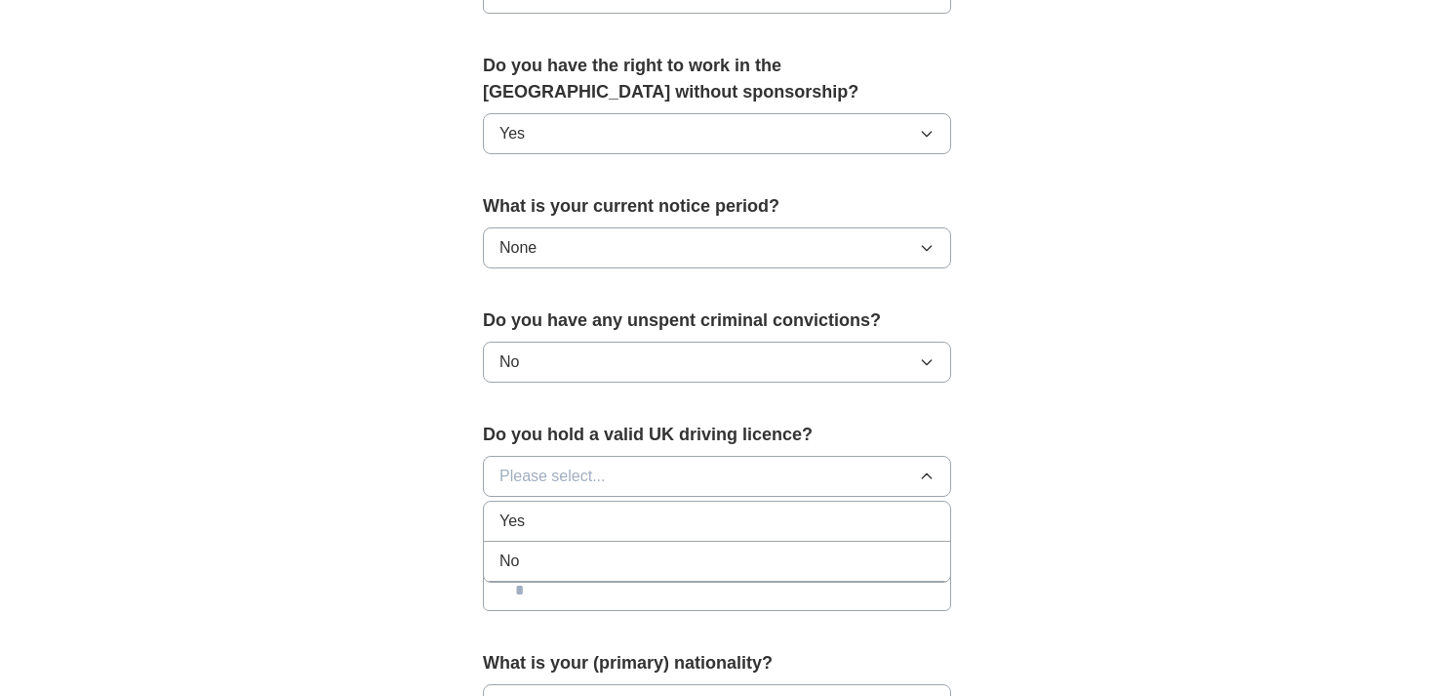
click at [547, 526] on div "Yes" at bounding box center [717, 520] width 435 height 23
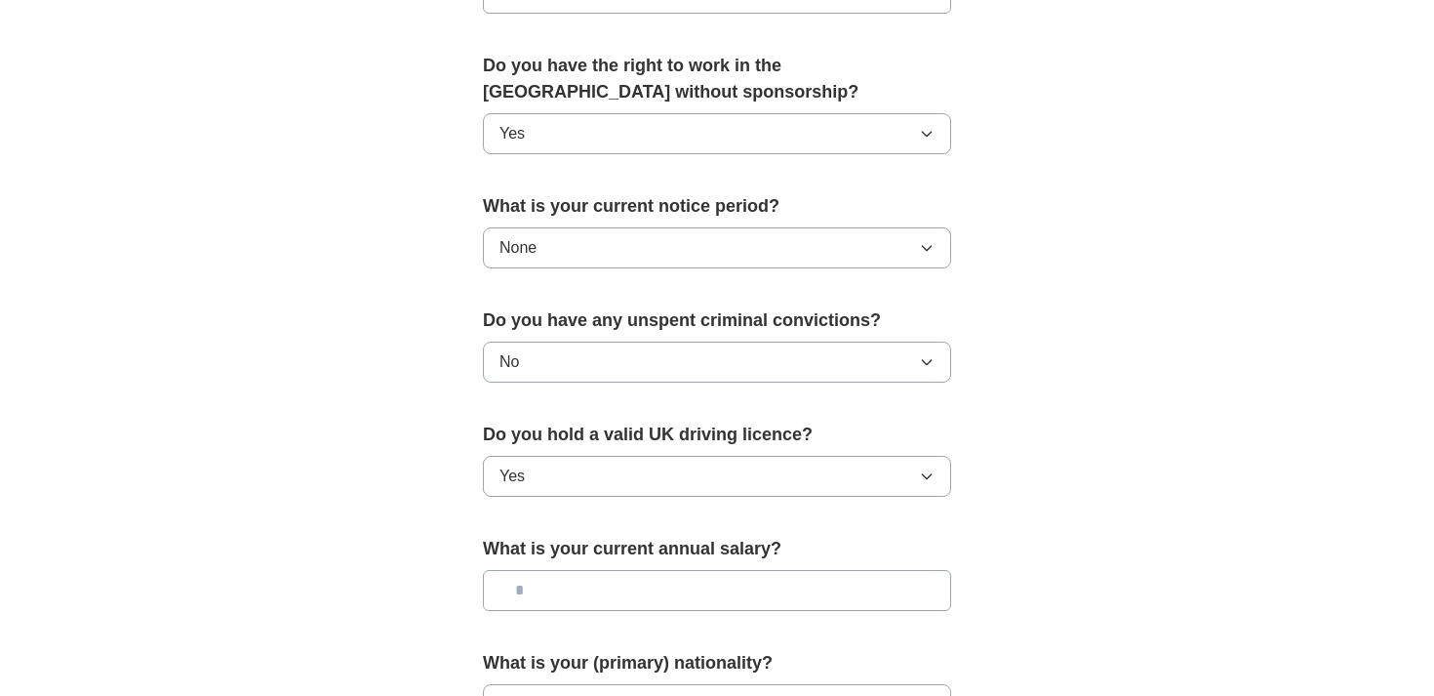
click at [541, 594] on input "text" at bounding box center [717, 590] width 468 height 41
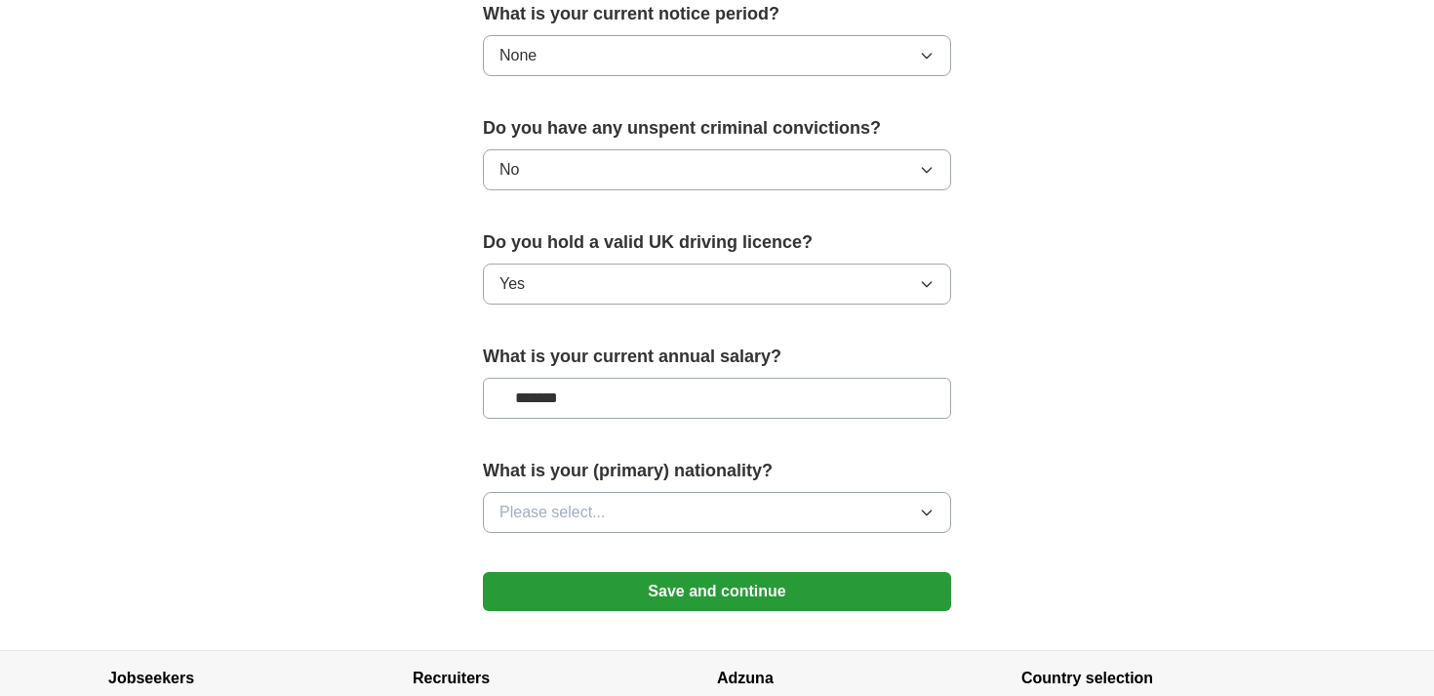
scroll to position [1204, 0]
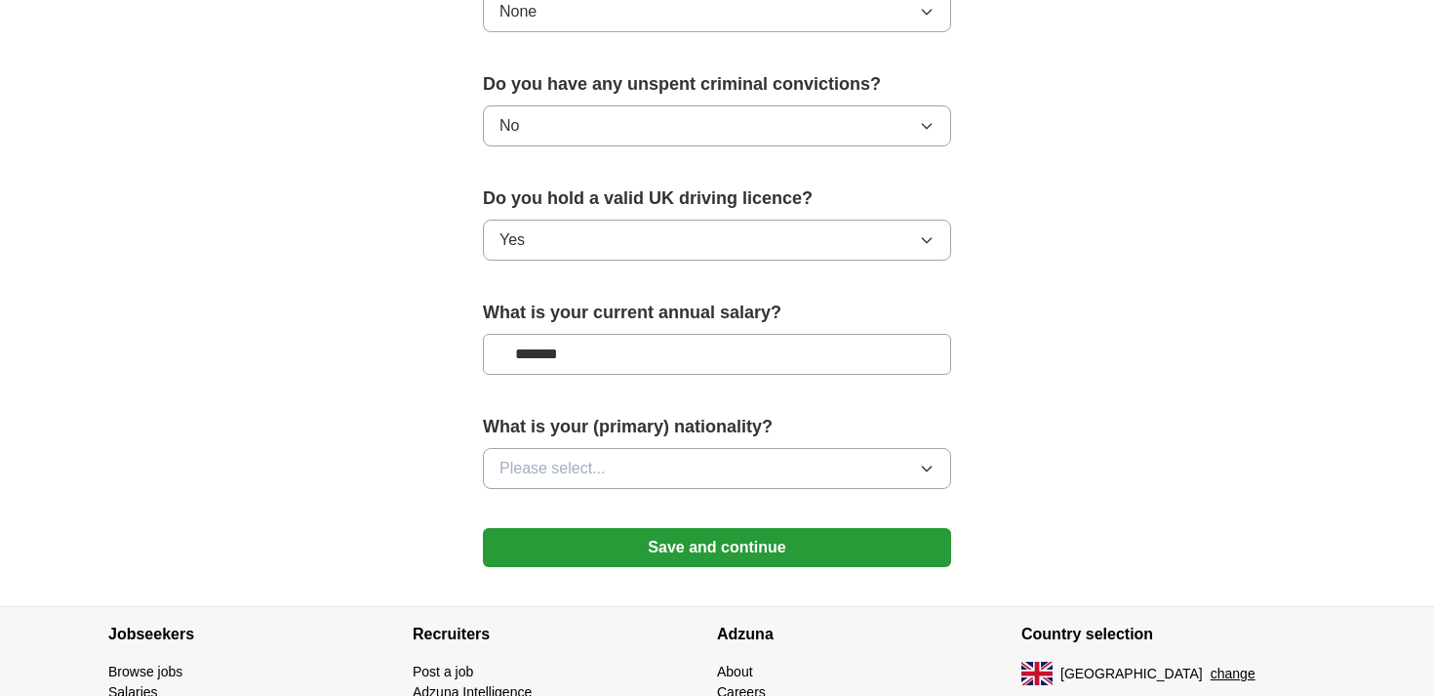
type input "*******"
click at [647, 472] on button "Please select..." at bounding box center [717, 468] width 468 height 41
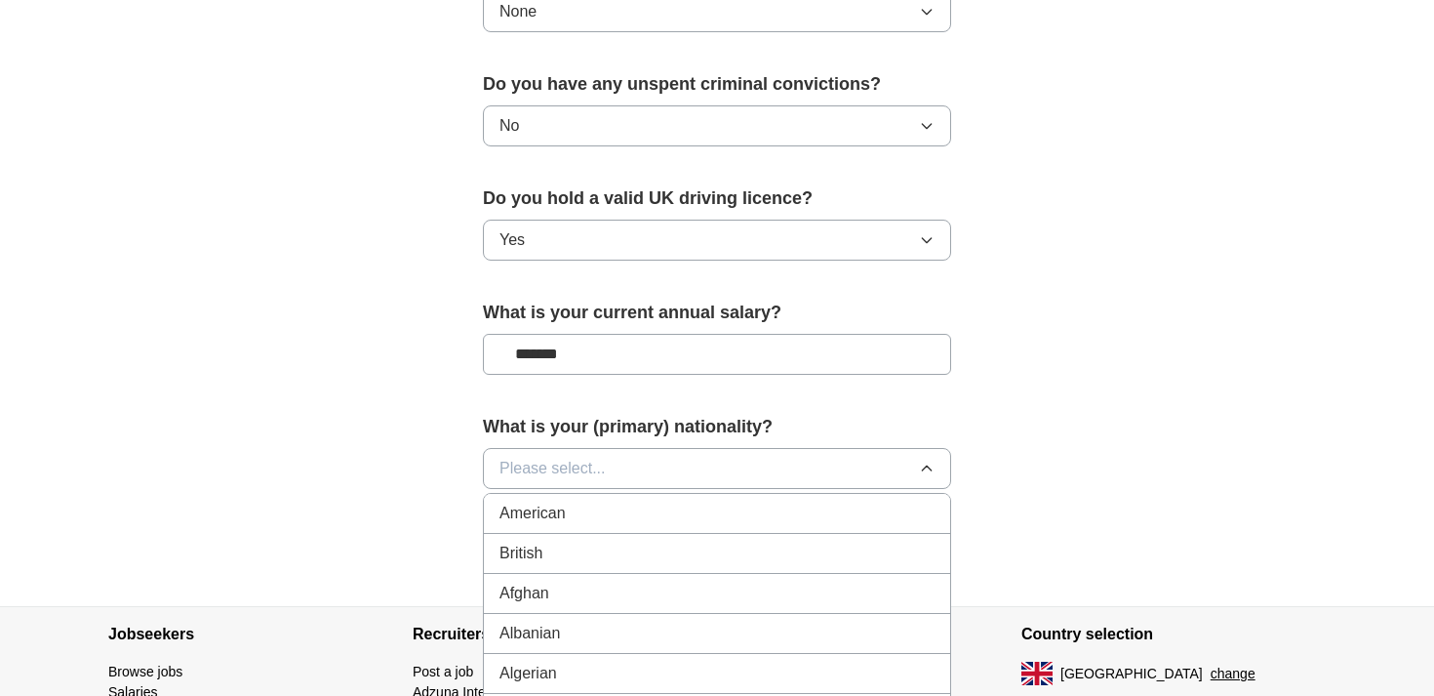
click at [599, 554] on div "British" at bounding box center [717, 552] width 435 height 23
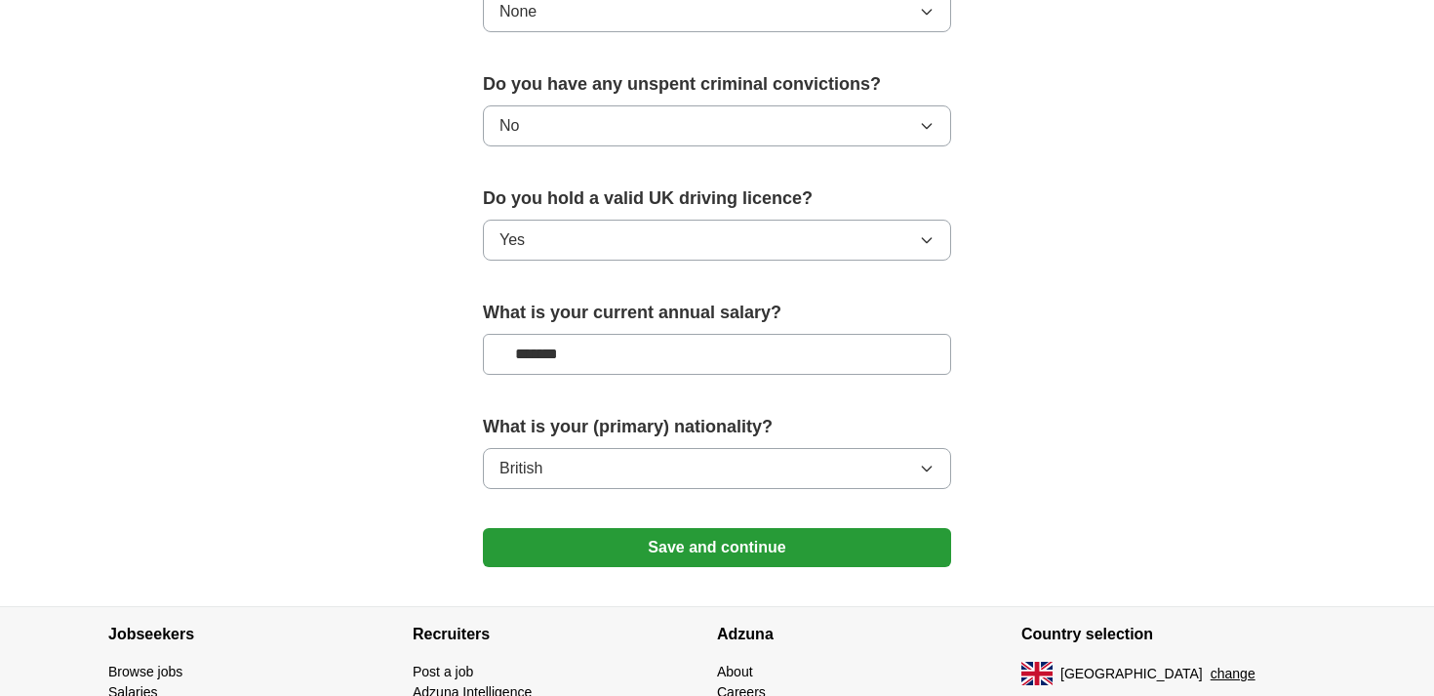
click at [631, 549] on button "Save and continue" at bounding box center [717, 547] width 468 height 39
